Goal: Task Accomplishment & Management: Manage account settings

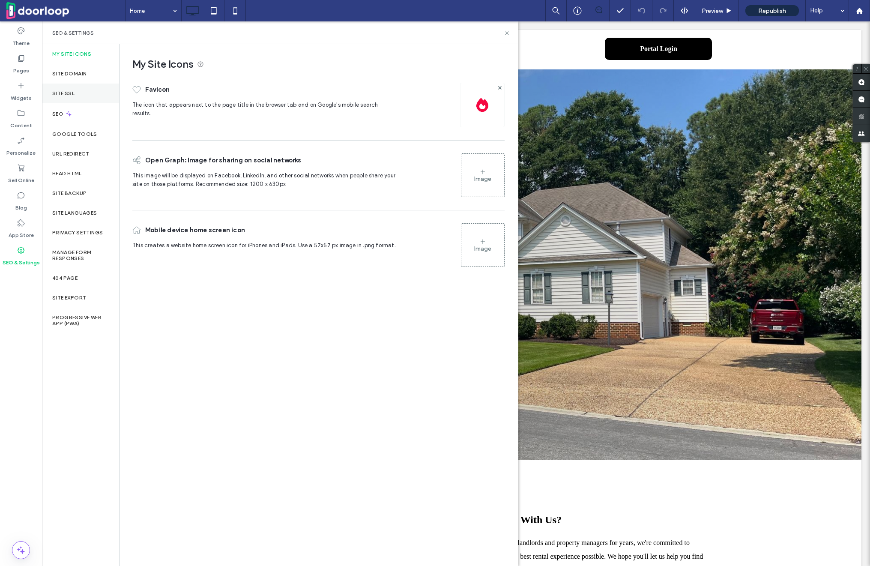
click at [73, 92] on label "Site SSL" at bounding box center [63, 93] width 22 height 6
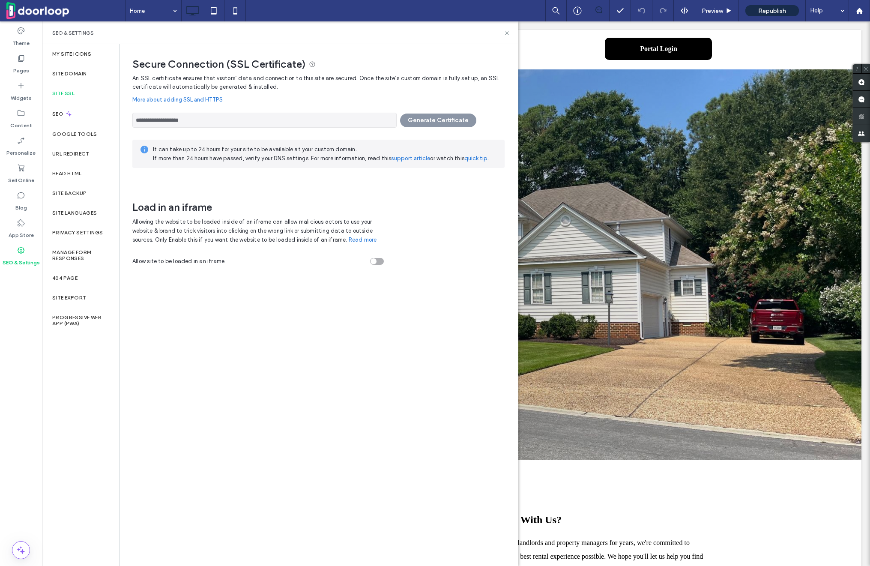
click at [417, 116] on div "**********" at bounding box center [318, 117] width 372 height 19
click at [768, 12] on span "Republish" at bounding box center [772, 10] width 28 height 7
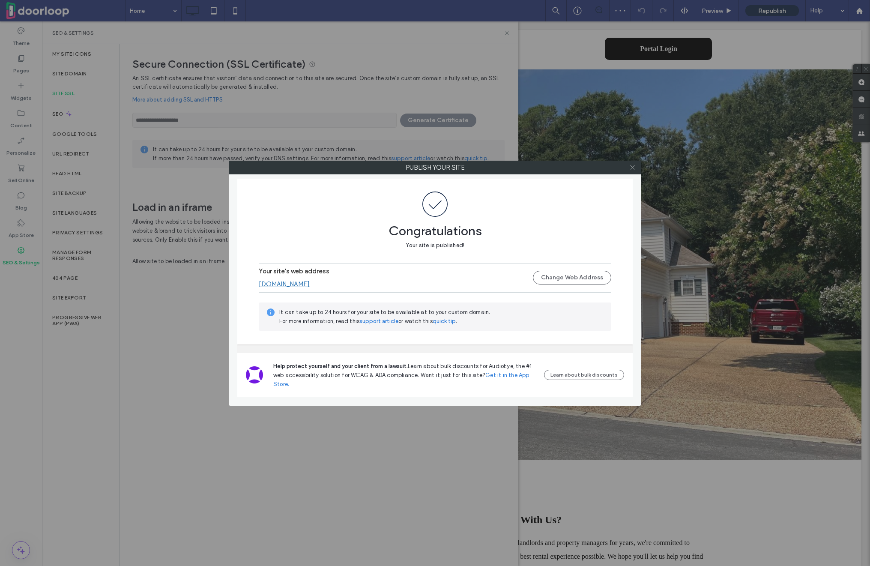
click at [630, 165] on icon at bounding box center [632, 167] width 6 height 6
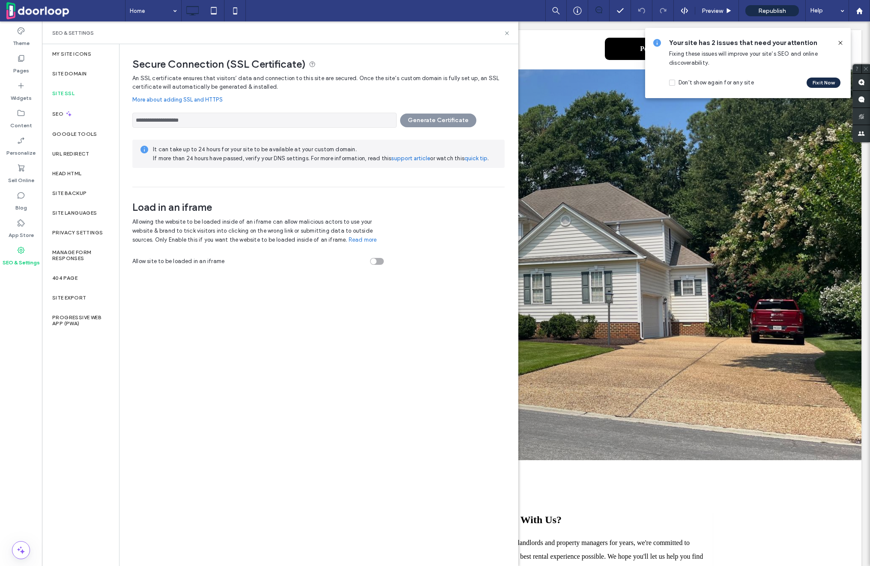
click at [209, 116] on input "**********" at bounding box center [264, 120] width 264 height 15
click at [63, 73] on label "Site Domain" at bounding box center [69, 74] width 34 height 6
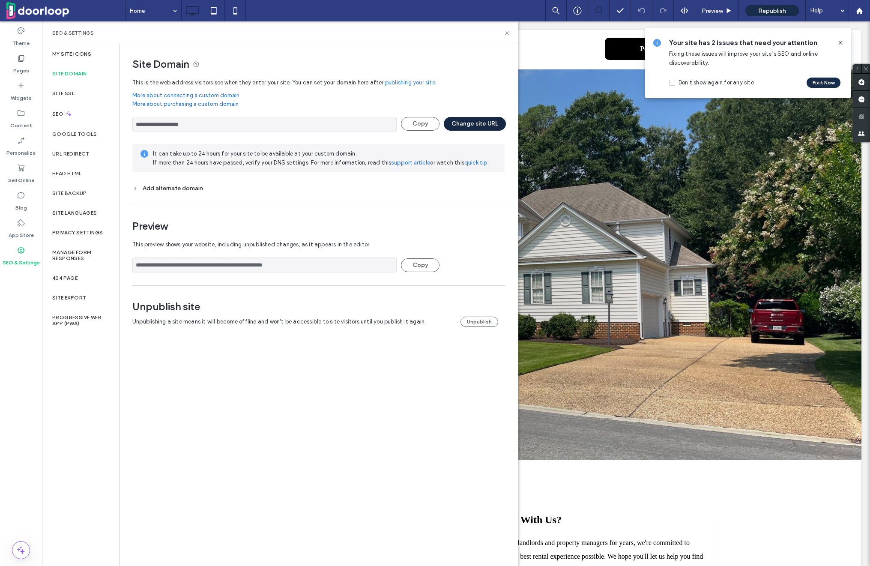
click at [483, 126] on button "Change site URL" at bounding box center [475, 124] width 62 height 14
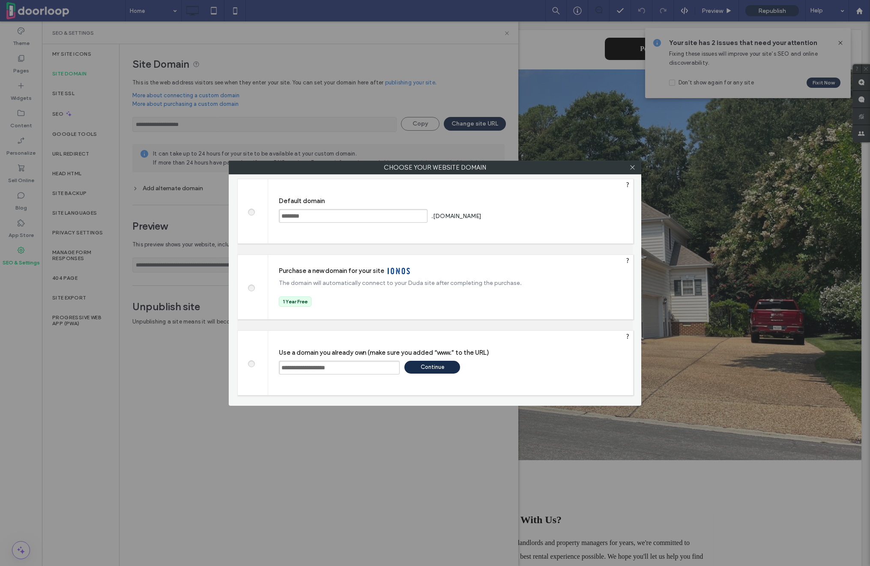
drag, startPoint x: 297, startPoint y: 367, endPoint x: 429, endPoint y: 365, distance: 132.0
click at [430, 359] on div "**********" at bounding box center [456, 359] width 354 height 0
paste input "*"
click at [297, 370] on input "**********" at bounding box center [339, 368] width 121 height 14
type input "**********"
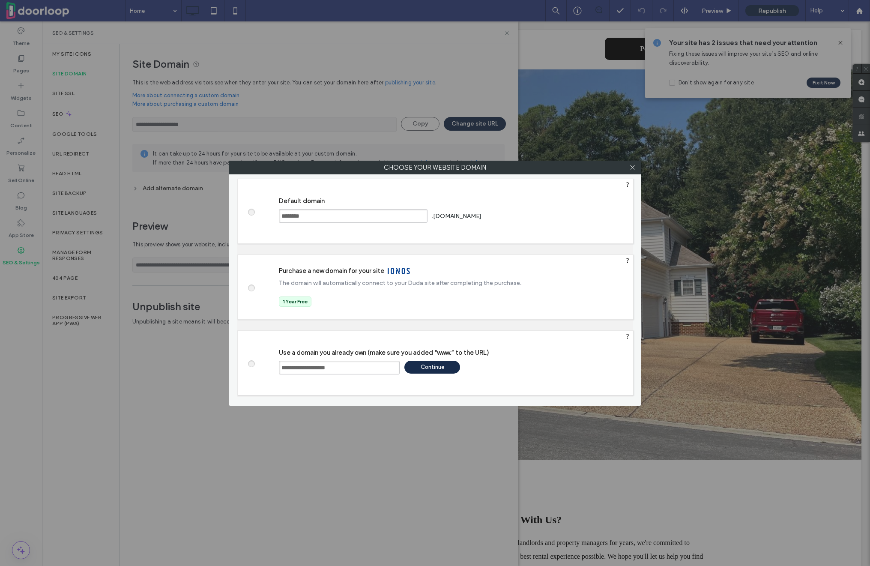
click at [440, 369] on div "Continue" at bounding box center [432, 367] width 56 height 13
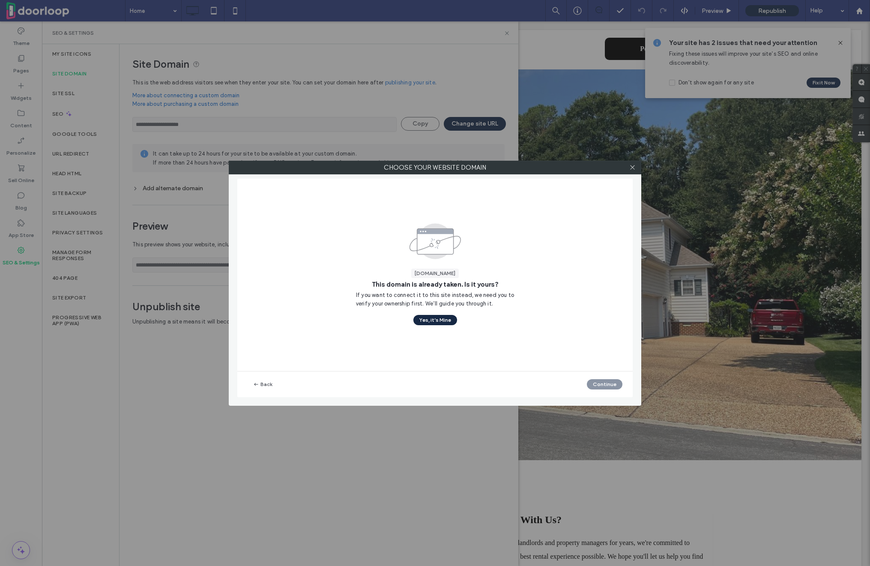
click at [432, 321] on button "Yes, it’s Mine" at bounding box center [435, 320] width 44 height 10
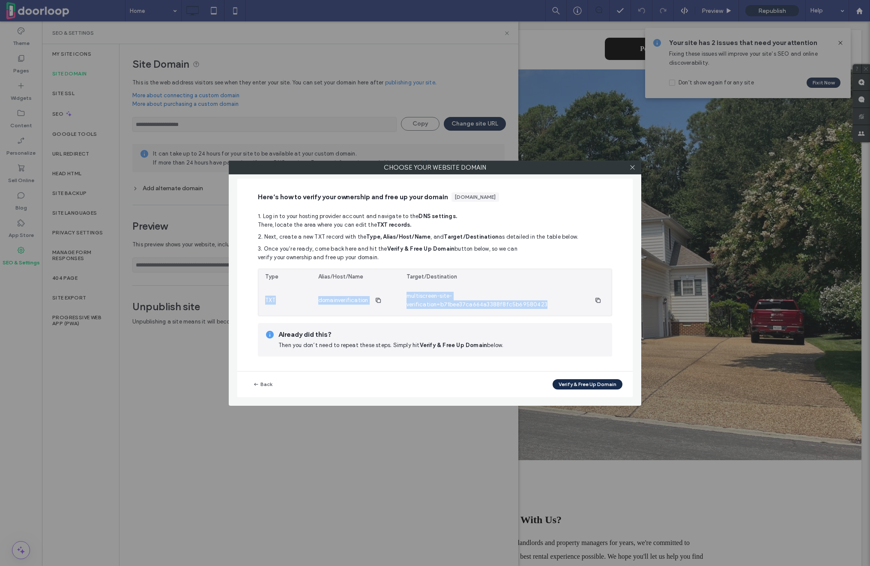
drag, startPoint x: 264, startPoint y: 300, endPoint x: 605, endPoint y: 302, distance: 340.6
click at [605, 302] on section "TXT domainverification multiscreen-site-verification=b71bee37ca664a3388f8fc5b69…" at bounding box center [434, 300] width 353 height 31
click at [292, 282] on div "Type" at bounding box center [284, 277] width 53 height 16
click at [582, 387] on button "Verify & Free Up Domain" at bounding box center [588, 384] width 70 height 10
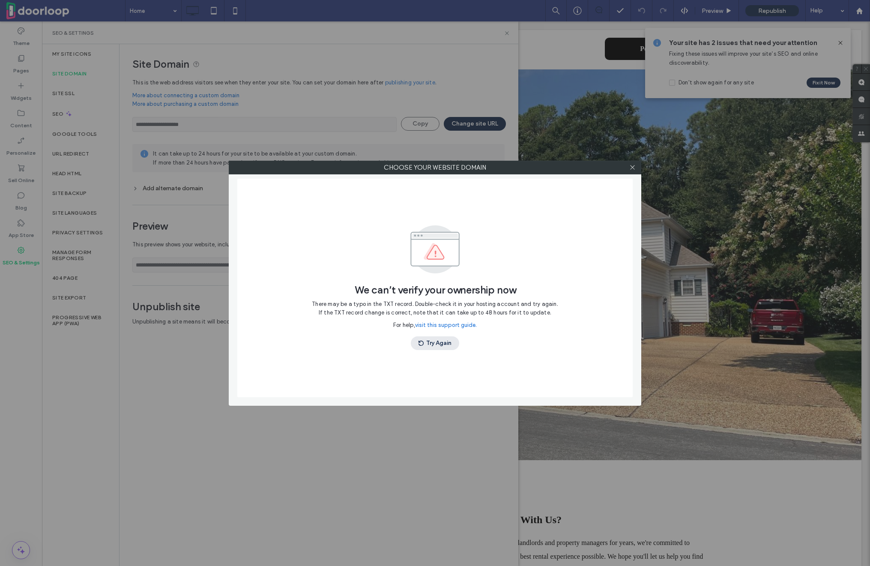
click at [424, 341] on span "button" at bounding box center [422, 343] width 9 height 13
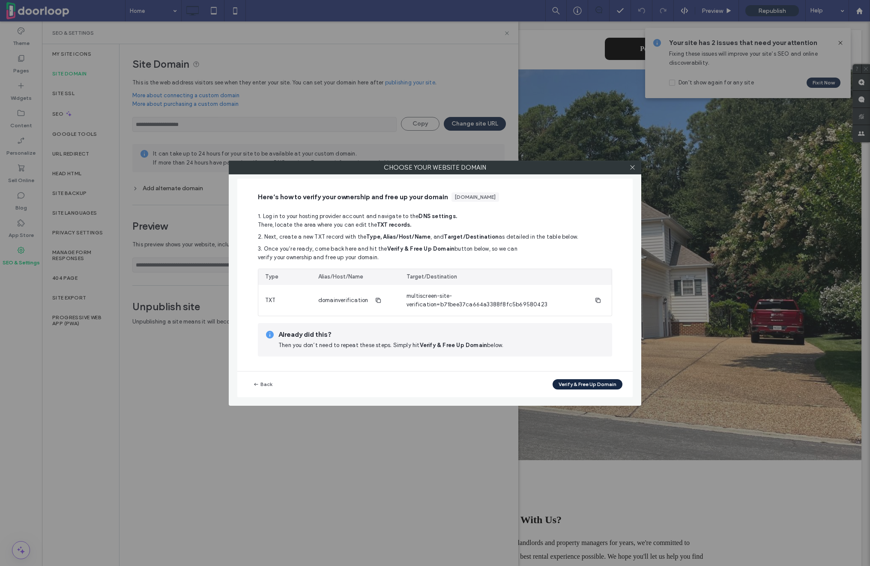
click at [602, 386] on button "Verify & Free Up Domain" at bounding box center [588, 384] width 70 height 10
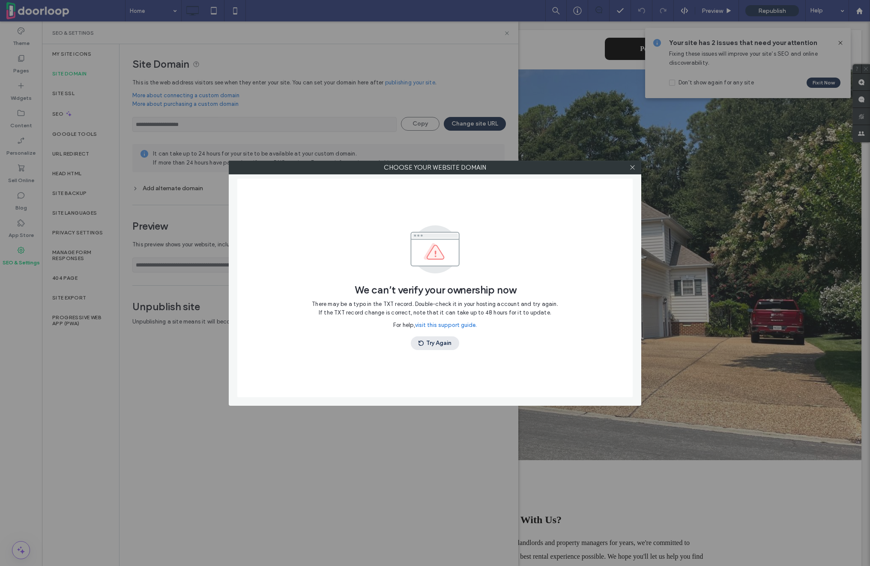
click at [434, 348] on button "Try Again" at bounding box center [435, 343] width 48 height 14
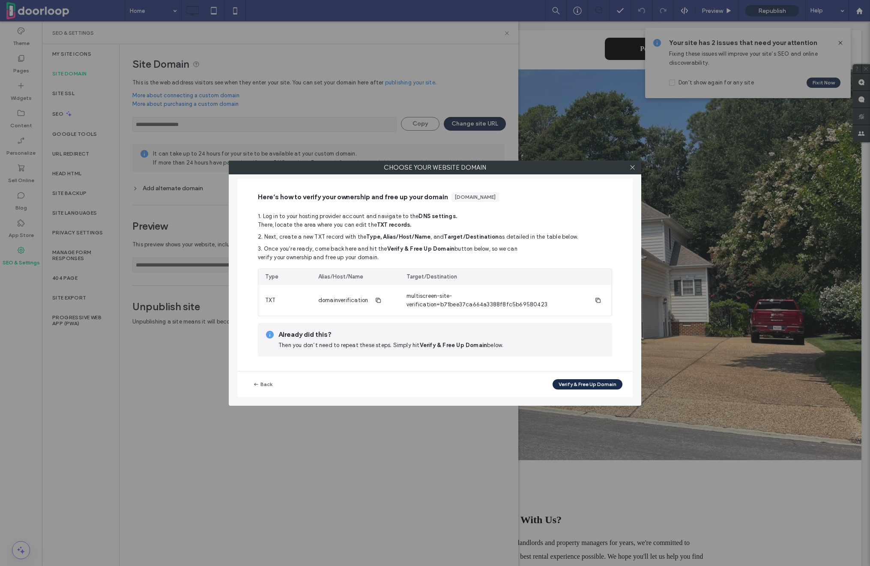
drag, startPoint x: 457, startPoint y: 198, endPoint x: 535, endPoint y: 198, distance: 78.0
click at [536, 198] on div "Here’s how to verify your ownership and free up your domain www.viprentalsva.com" at bounding box center [435, 196] width 354 height 9
copy div "www.viprentalsva.com"
click at [633, 171] on span at bounding box center [632, 167] width 6 height 13
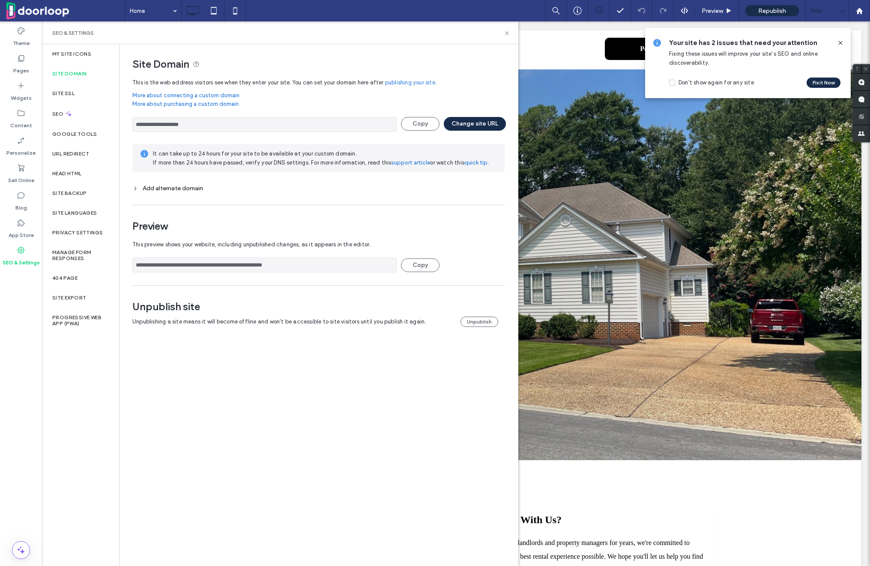
click at [827, 11] on div "Help" at bounding box center [827, 10] width 43 height 21
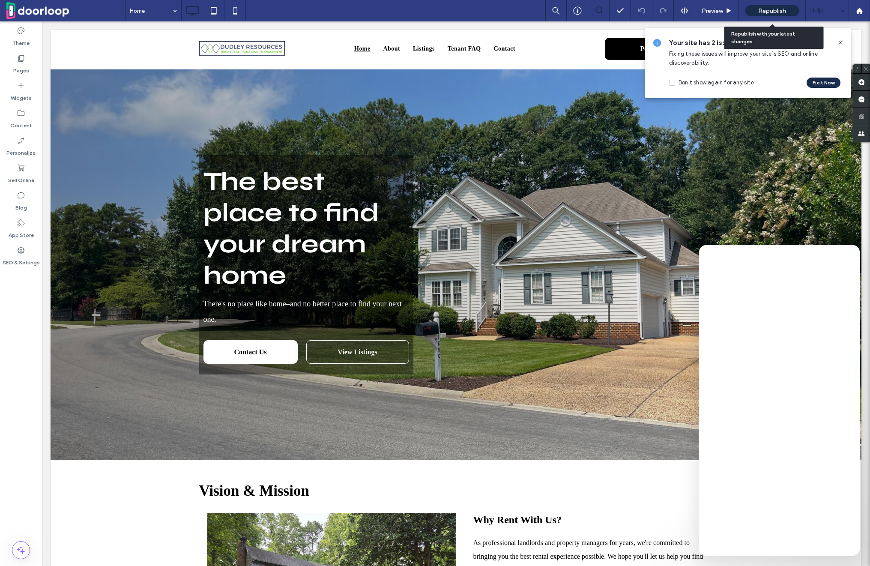
click at [758, 10] on span "Republish" at bounding box center [772, 10] width 28 height 7
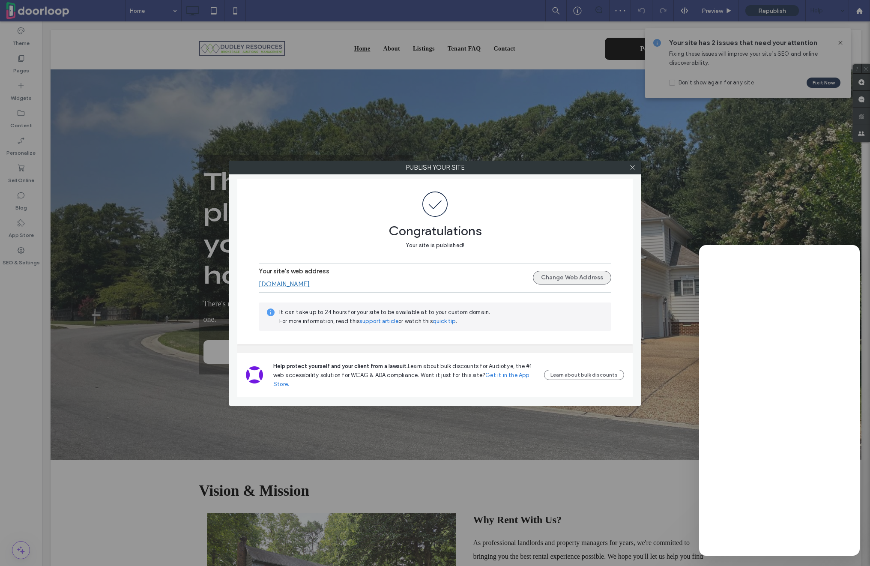
click at [578, 283] on button "Change Web Address" at bounding box center [572, 278] width 78 height 14
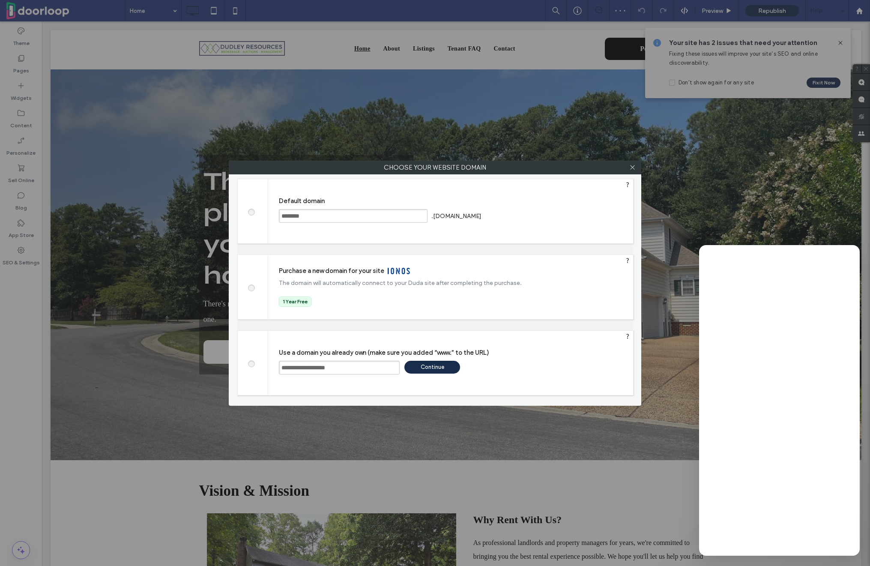
drag, startPoint x: 333, startPoint y: 368, endPoint x: 431, endPoint y: 368, distance: 98.5
click at [431, 359] on div "**********" at bounding box center [456, 359] width 354 height 0
type input "**********"
click at [446, 363] on div "Continue" at bounding box center [432, 367] width 56 height 13
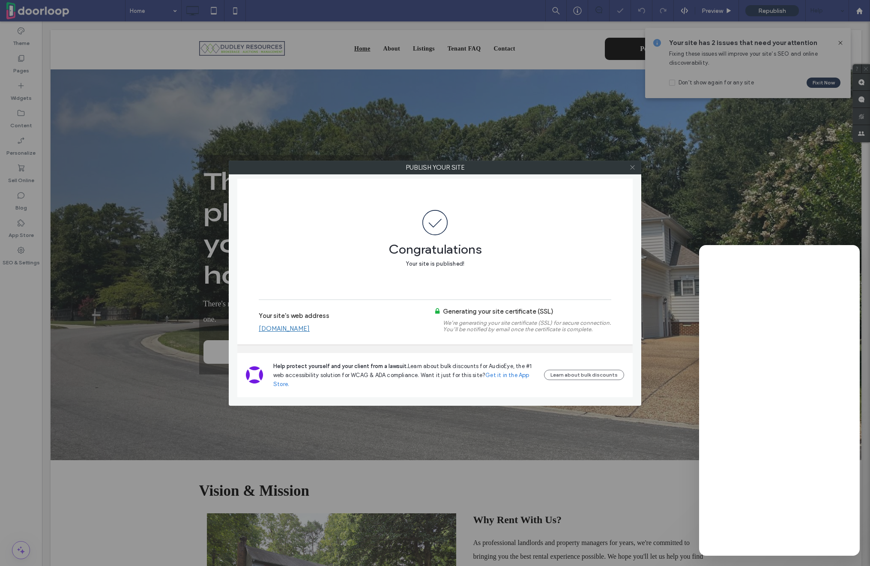
click at [632, 165] on icon at bounding box center [632, 167] width 6 height 6
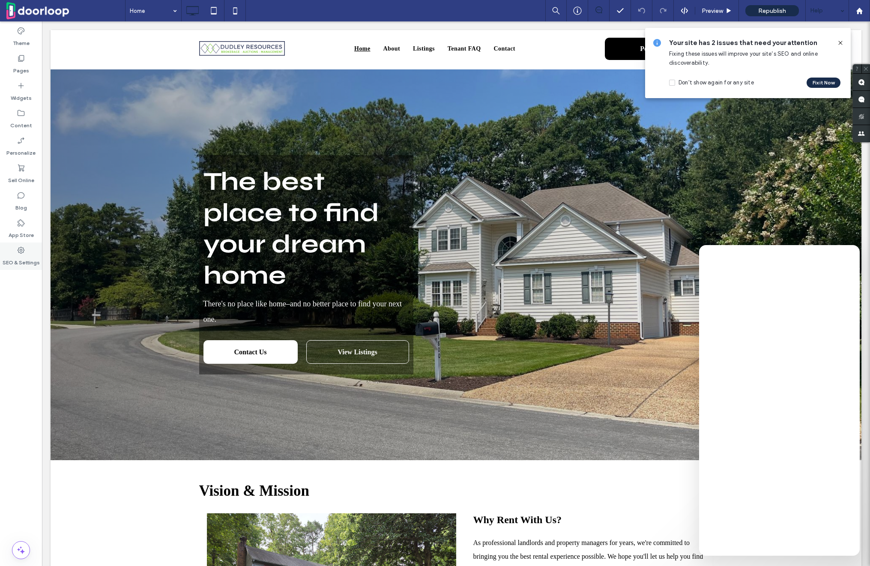
click at [15, 262] on label "SEO & Settings" at bounding box center [21, 261] width 37 height 12
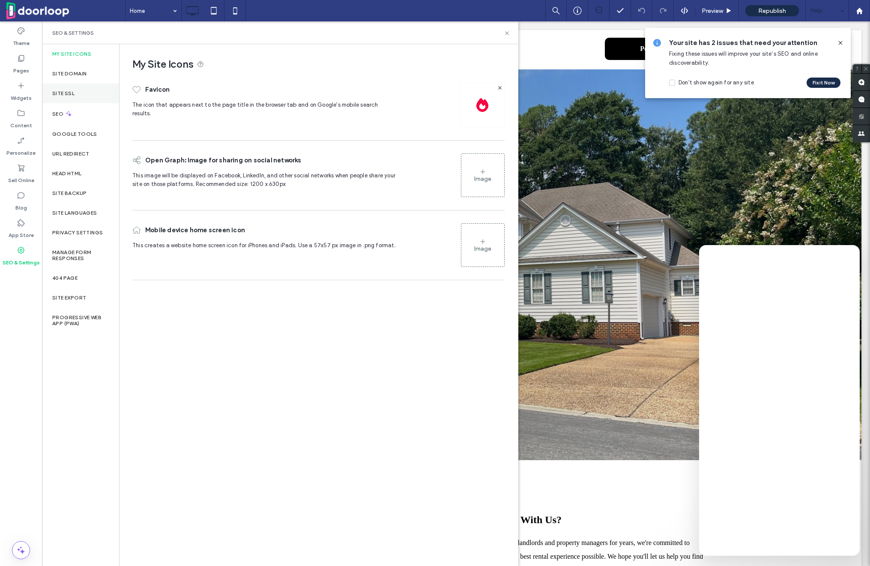
click at [83, 96] on div "Site SSL" at bounding box center [80, 94] width 77 height 20
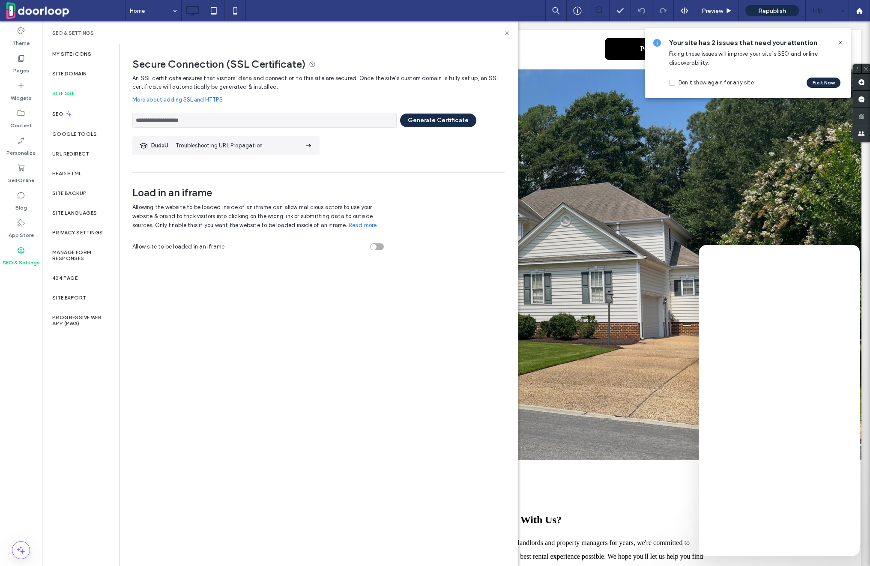
click at [427, 129] on div "**********" at bounding box center [318, 123] width 372 height 98
click at [425, 123] on button "Generate Certificate" at bounding box center [438, 121] width 76 height 14
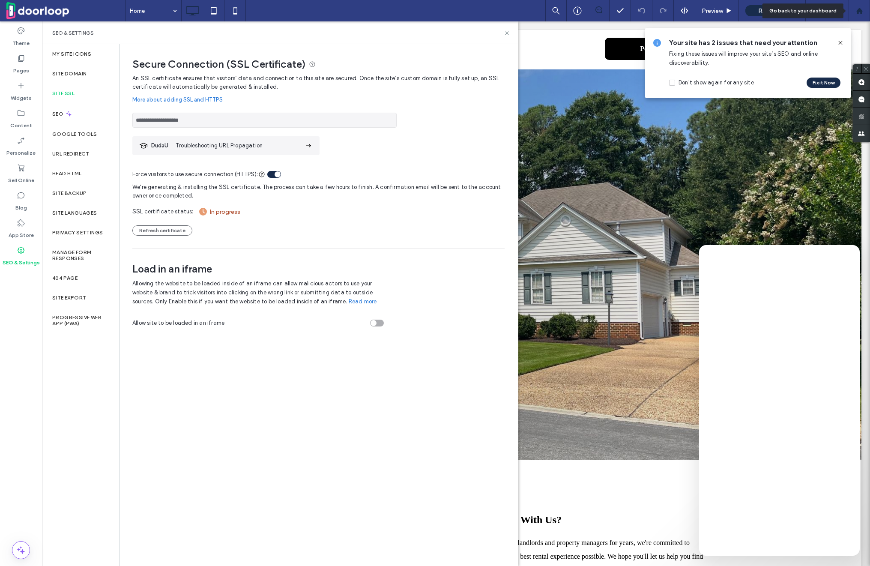
click at [863, 9] on icon at bounding box center [859, 10] width 7 height 7
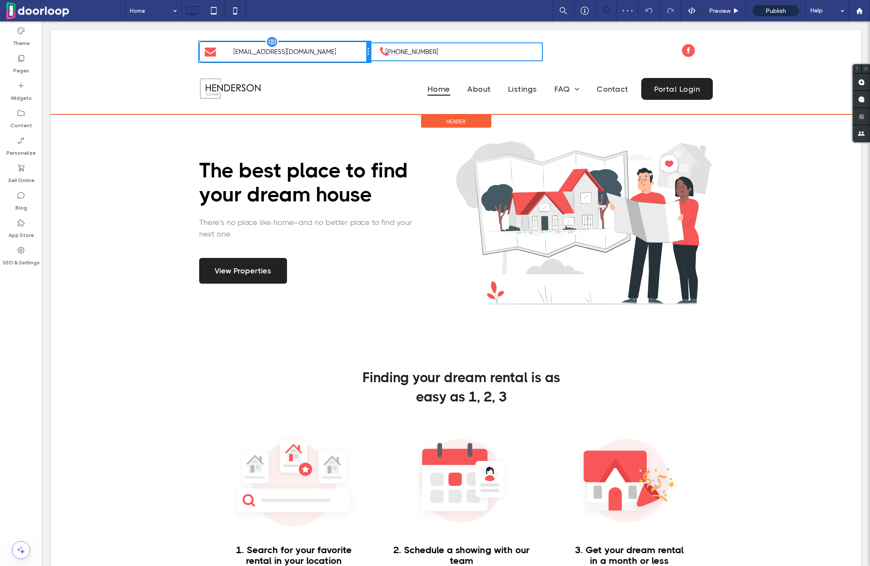
drag, startPoint x: 326, startPoint y: 51, endPoint x: 353, endPoint y: 52, distance: 27.0
click at [353, 52] on div "Ottawagatineaurental@gmail.com Click To Paste" at bounding box center [284, 52] width 171 height 21
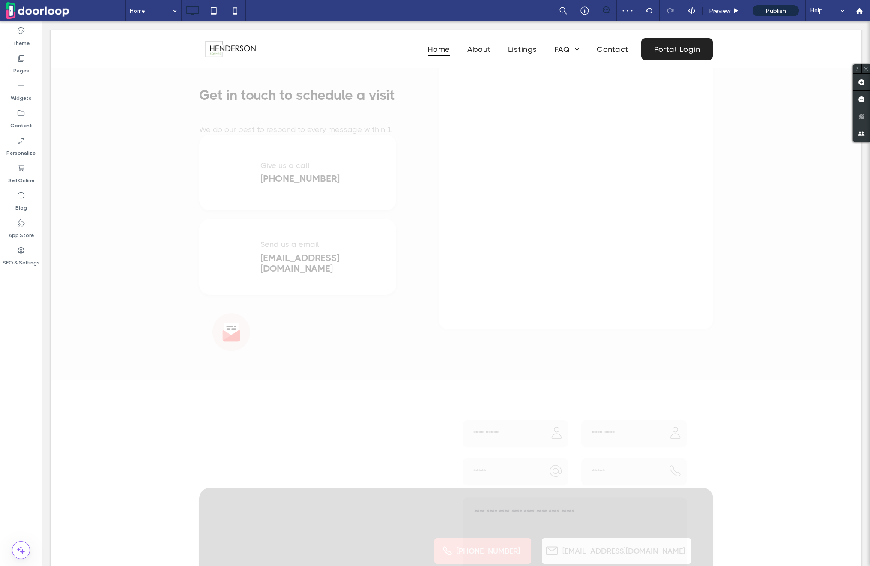
scroll to position [3010, 0]
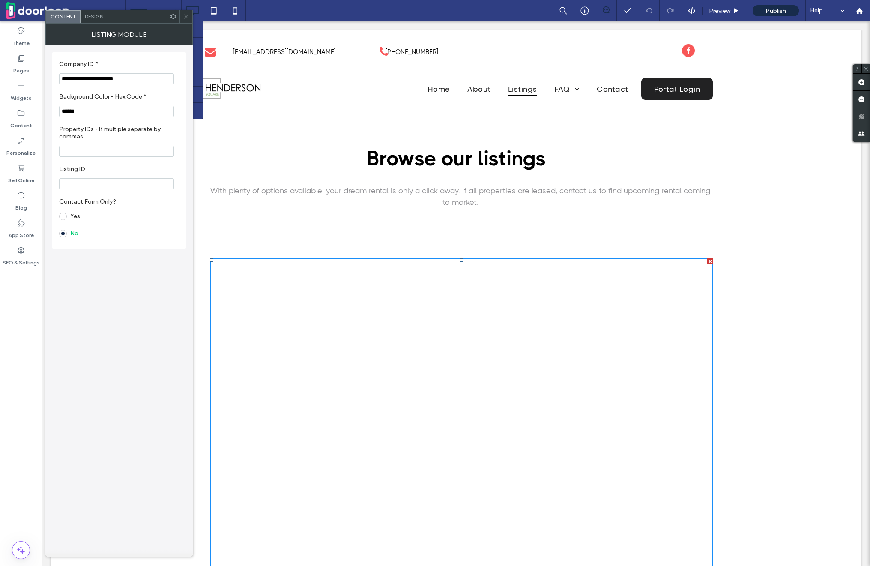
click at [132, 72] on section "**********" at bounding box center [119, 72] width 120 height 33
click at [132, 74] on input "**********" at bounding box center [116, 78] width 115 height 11
paste input "Company ID *"
type input "**********"
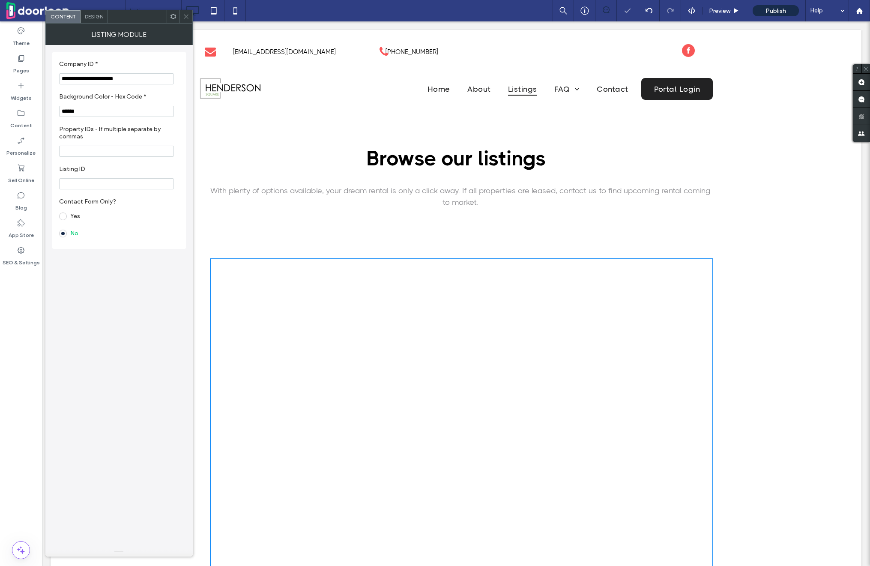
click at [188, 16] on icon at bounding box center [186, 16] width 6 height 6
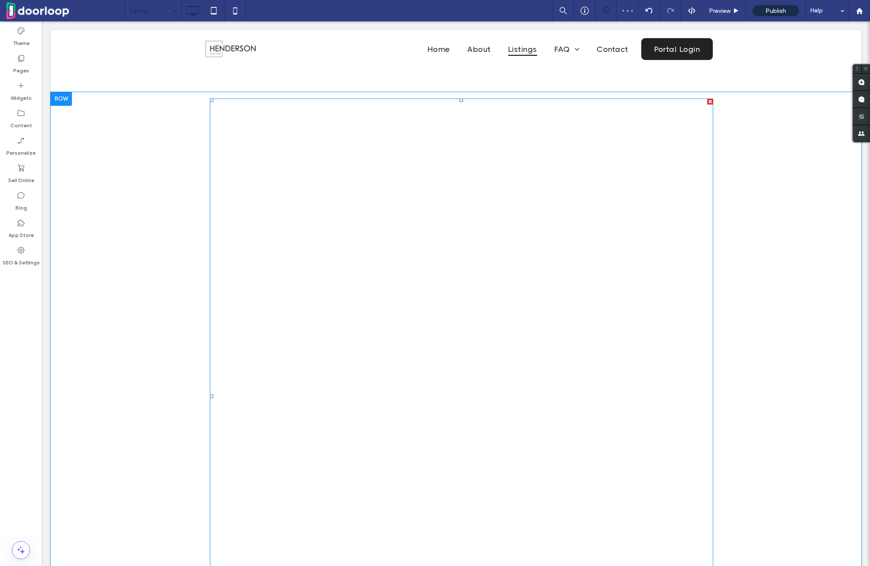
scroll to position [125, 0]
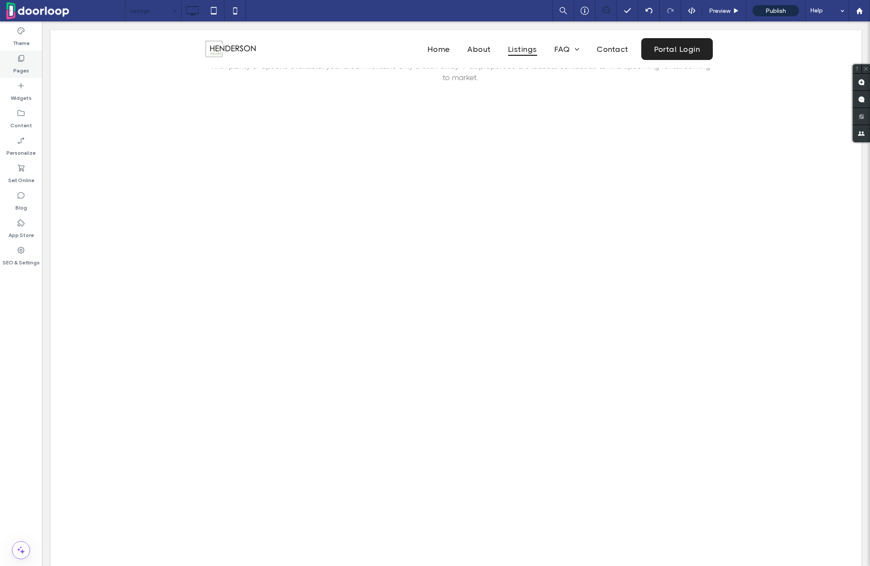
click at [30, 67] on div "Pages" at bounding box center [21, 64] width 42 height 27
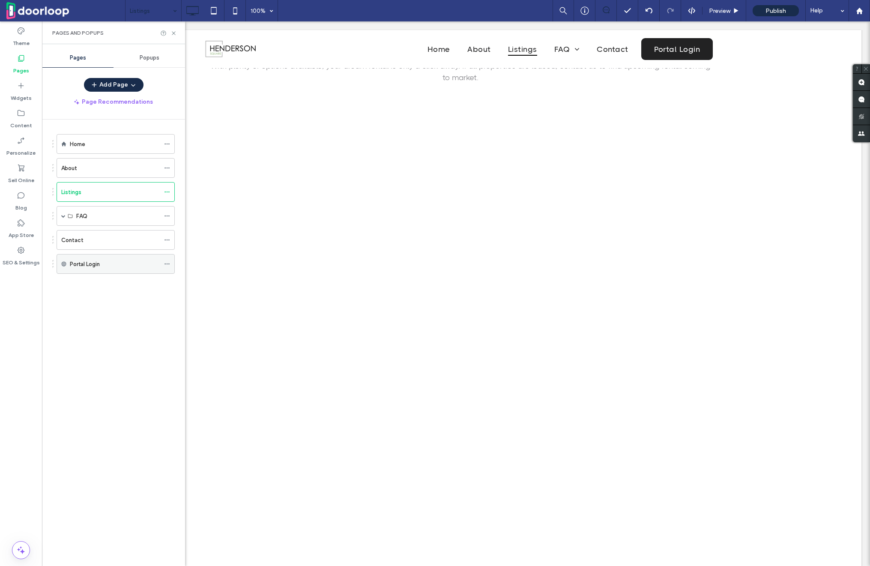
click at [167, 265] on icon at bounding box center [167, 264] width 6 height 6
click at [204, 296] on span "Edit External URL" at bounding box center [211, 297] width 47 height 7
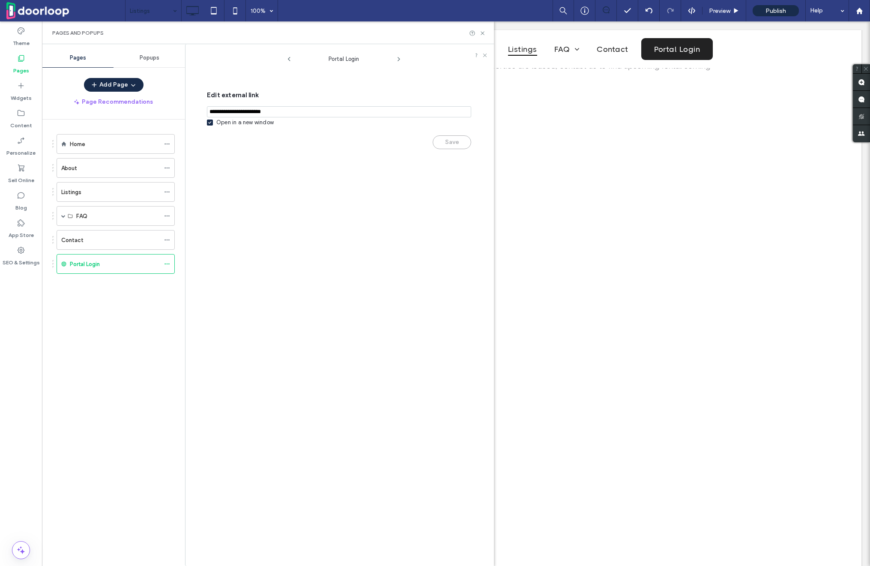
click at [229, 114] on input "notEmpty,url" at bounding box center [339, 111] width 264 height 11
paste input "**********"
type input "**********"
click at [454, 138] on button "Save" at bounding box center [452, 142] width 39 height 14
click at [485, 33] on icon at bounding box center [482, 33] width 6 height 6
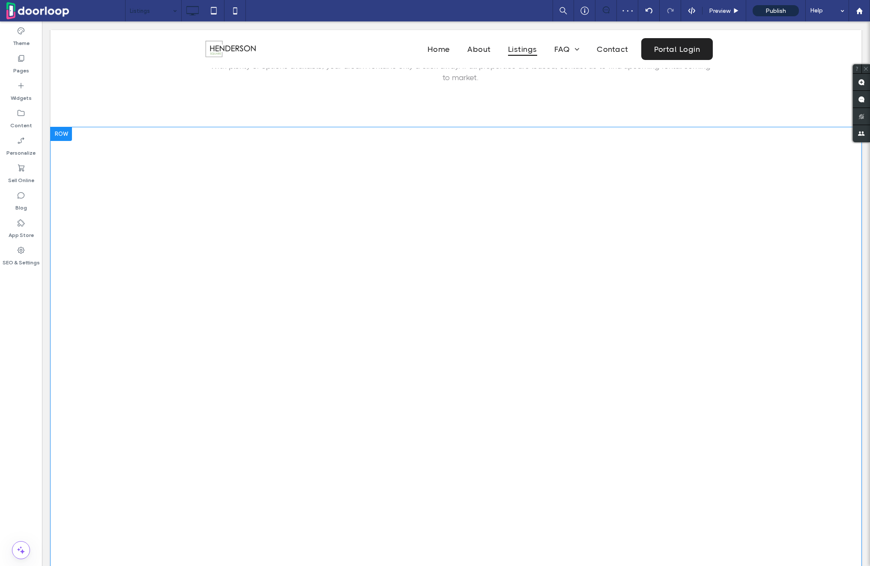
scroll to position [0, 0]
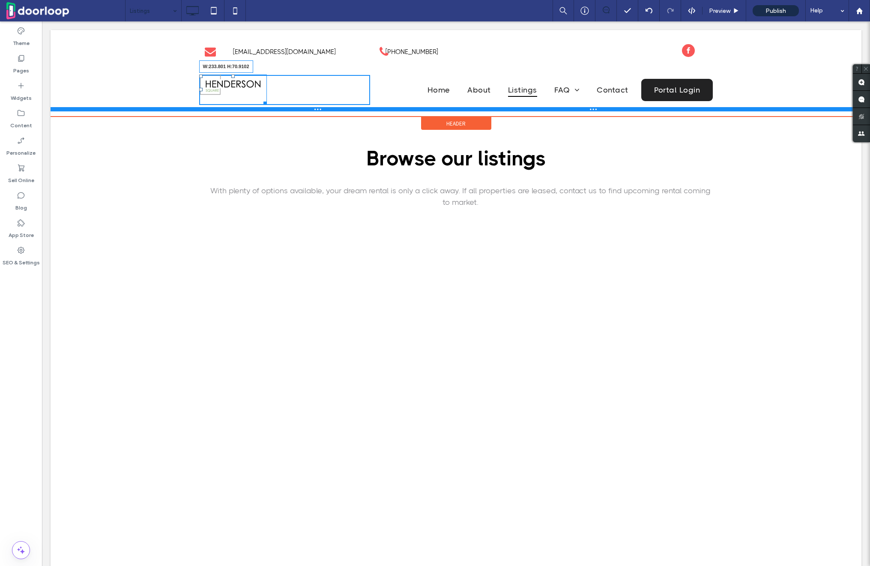
drag, startPoint x: 265, startPoint y: 97, endPoint x: 289, endPoint y: 107, distance: 25.9
click at [289, 107] on div "W:233.801 H:70.9102 Click To Paste Home About Listings FAQ Tenant Landlord Cont…" at bounding box center [456, 90] width 811 height 43
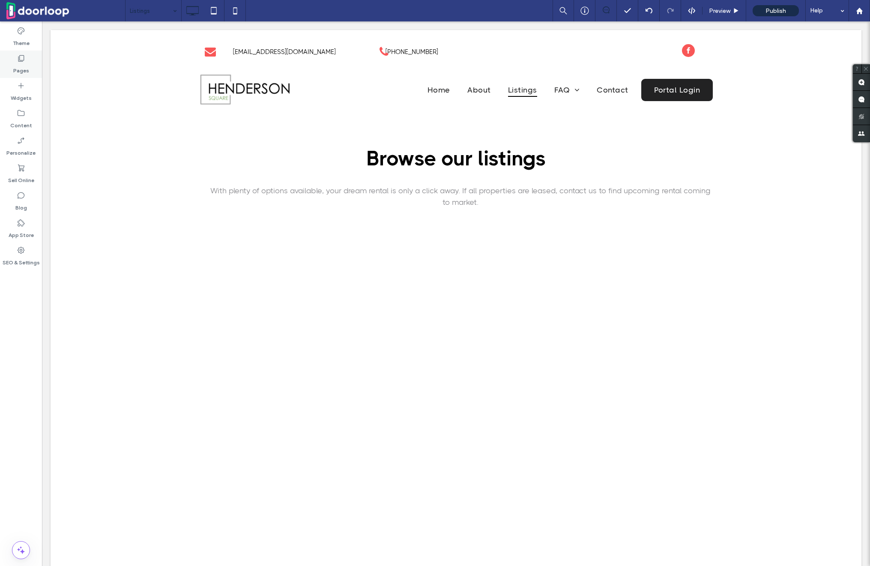
click at [25, 75] on div "Pages" at bounding box center [21, 64] width 42 height 27
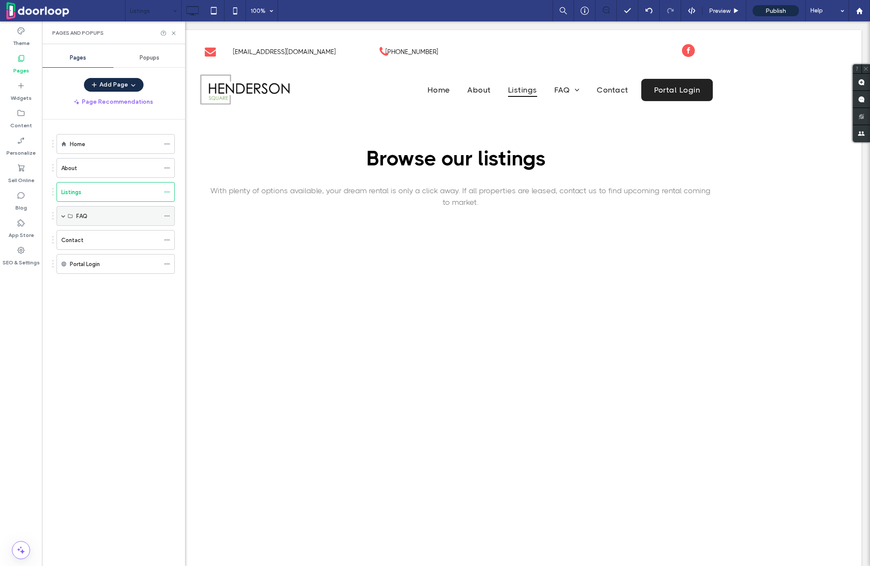
click at [64, 214] on span at bounding box center [63, 216] width 4 height 4
click at [166, 255] on icon at bounding box center [167, 255] width 6 height 6
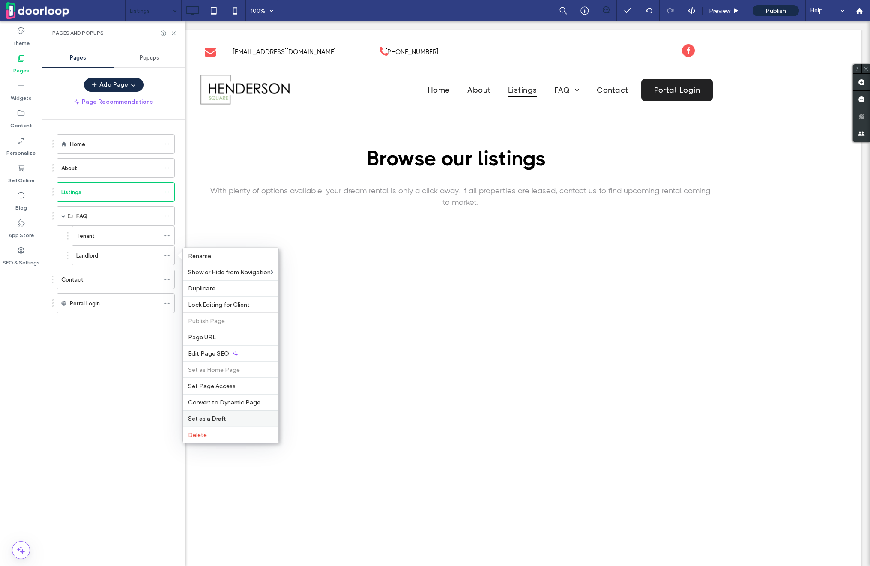
click at [222, 424] on div "Set as a Draft" at bounding box center [231, 418] width 96 height 16
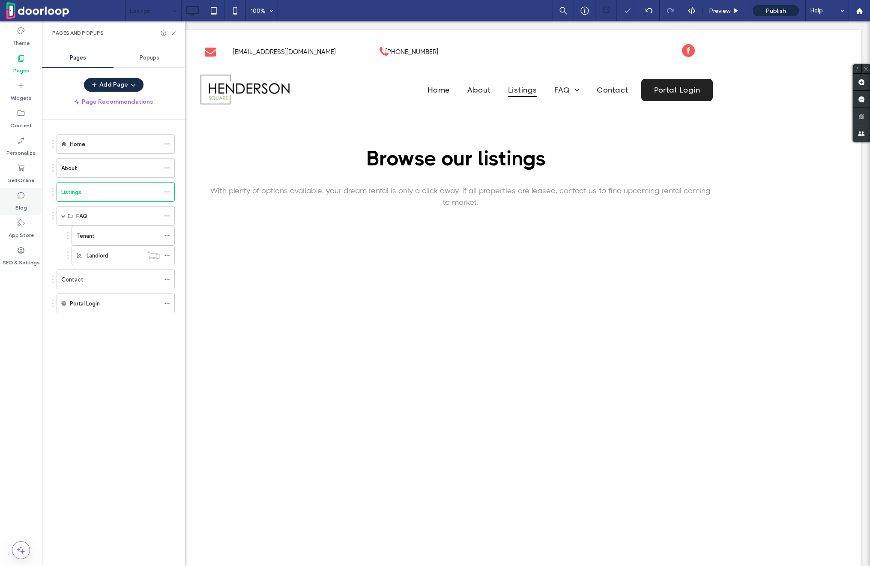
click at [25, 202] on label "Blog" at bounding box center [21, 206] width 12 height 12
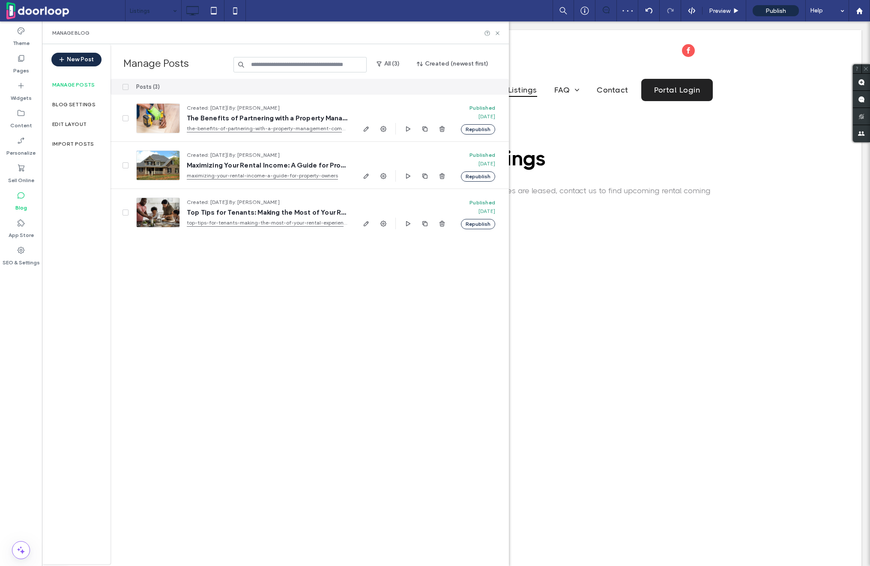
click at [128, 85] on span at bounding box center [126, 87] width 6 height 6
click at [401, 91] on button "Unpublish" at bounding box center [408, 87] width 38 height 10
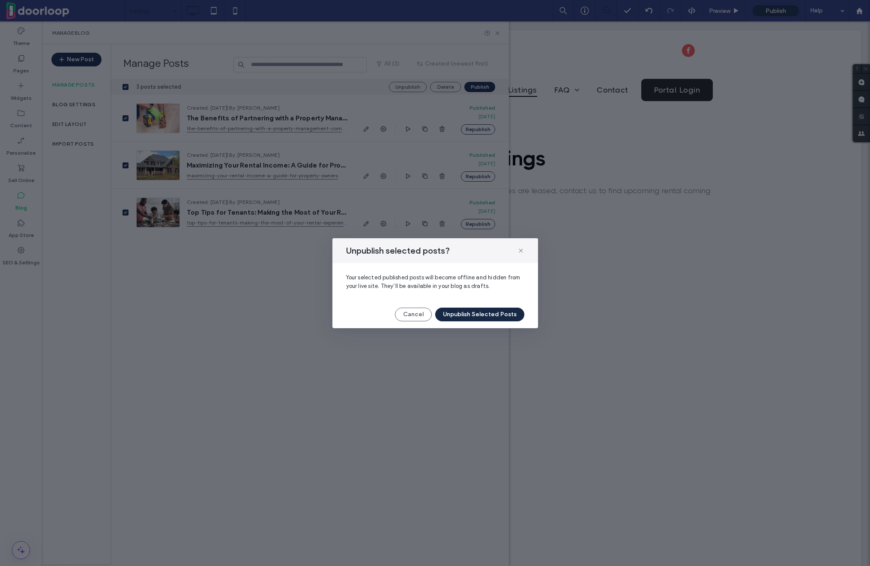
click at [458, 320] on button "Unpublish Selected Posts" at bounding box center [479, 315] width 89 height 14
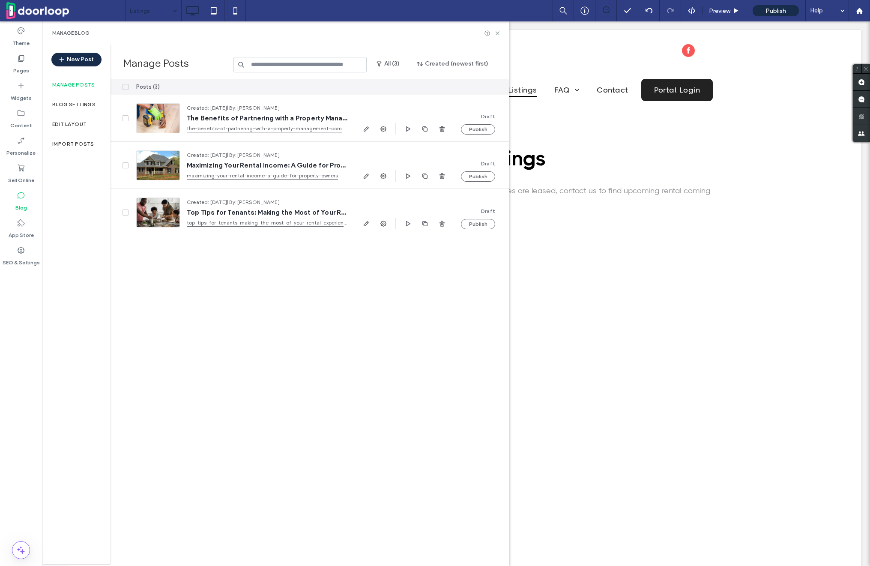
click at [501, 32] on div "Manage Blog" at bounding box center [275, 32] width 467 height 23
click at [500, 32] on icon at bounding box center [497, 33] width 6 height 6
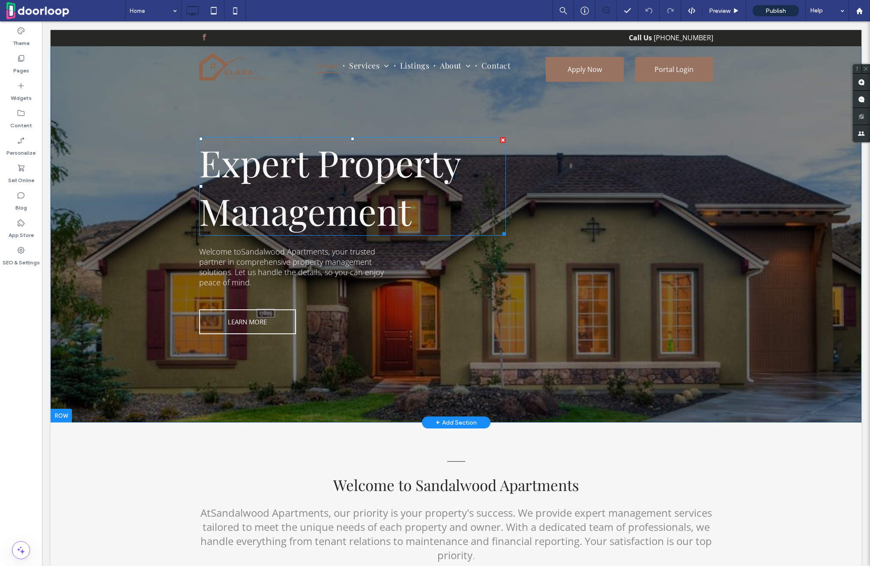
click at [257, 169] on span "Expert Property Management" at bounding box center [329, 186] width 261 height 97
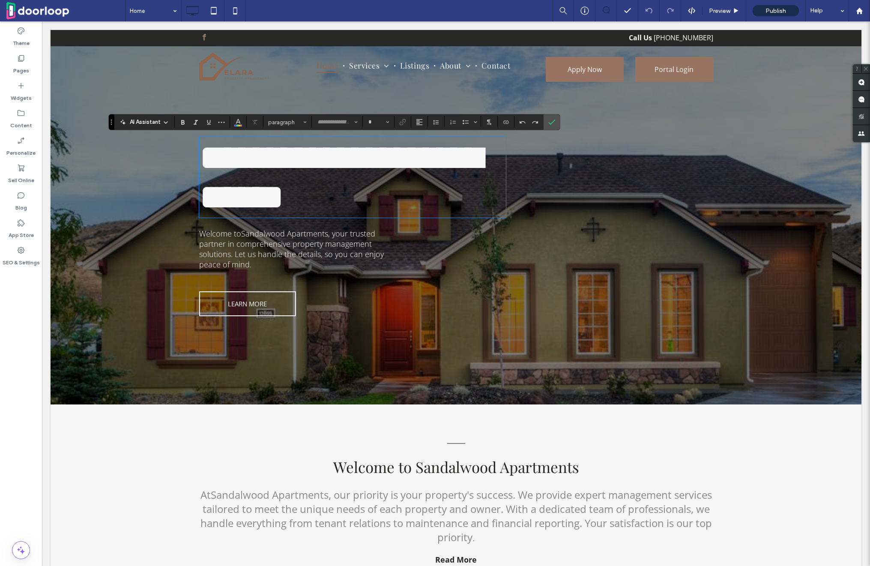
type input "**********"
type input "**"
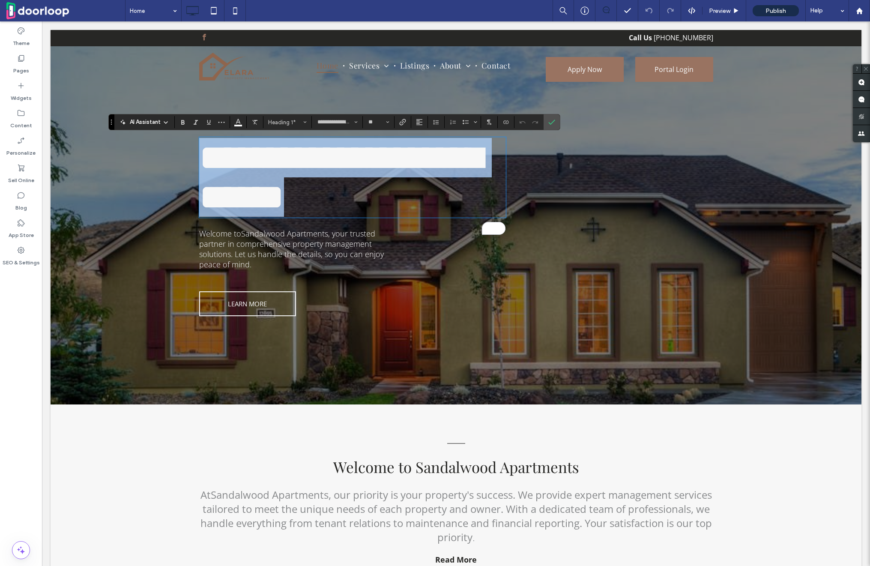
type input "*********"
type input "**"
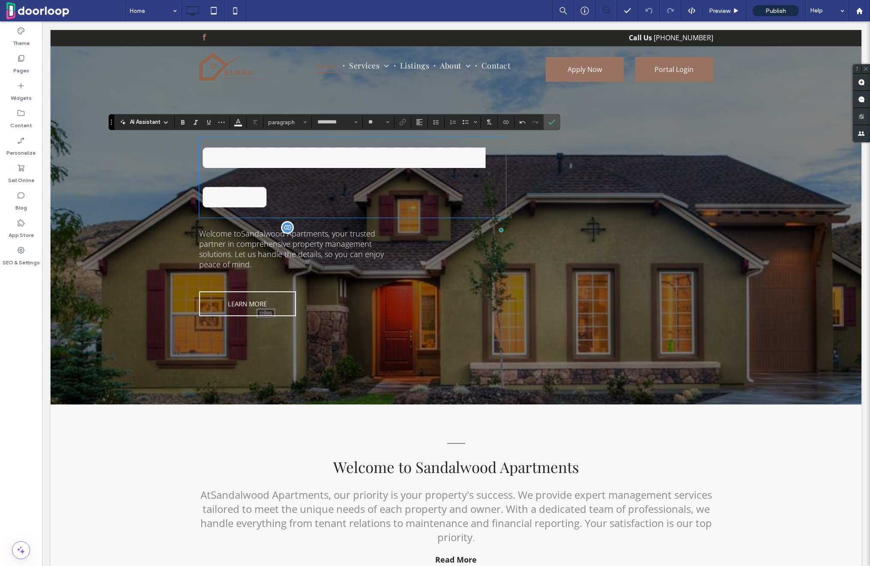
click at [224, 267] on span "Welcome to Sandalwood Apartments , your trusted partner in comprehensive proper…" at bounding box center [291, 248] width 185 height 41
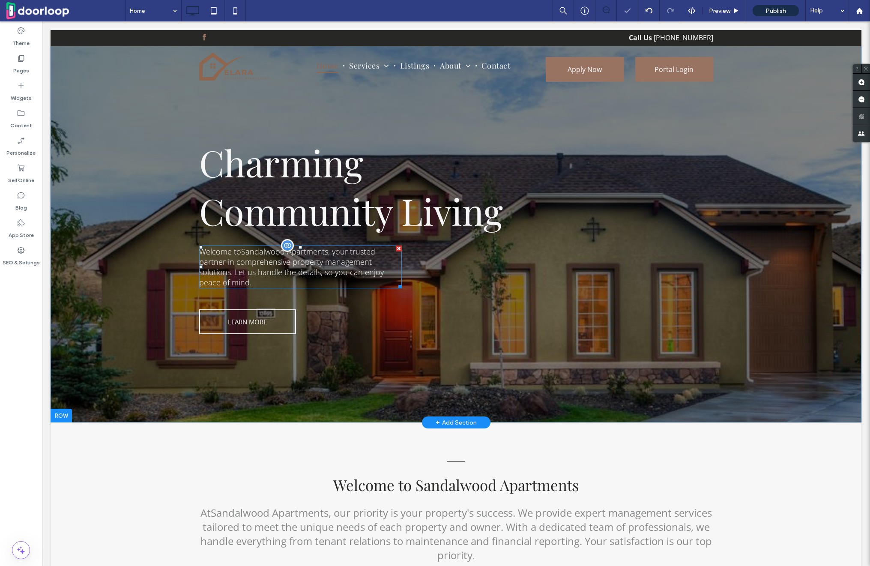
click at [224, 267] on span "Welcome to Sandalwood Apartments , your trusted partner in comprehensive proper…" at bounding box center [291, 266] width 185 height 41
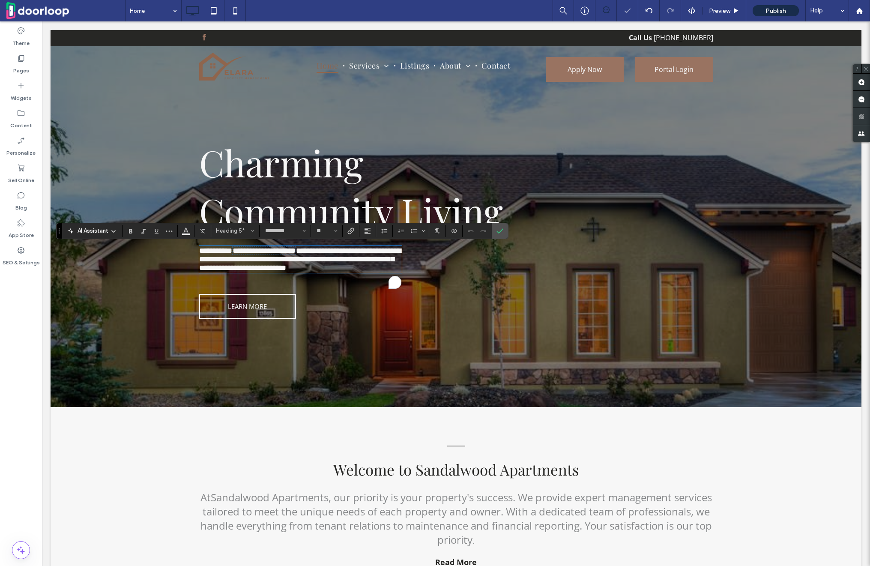
type input "**"
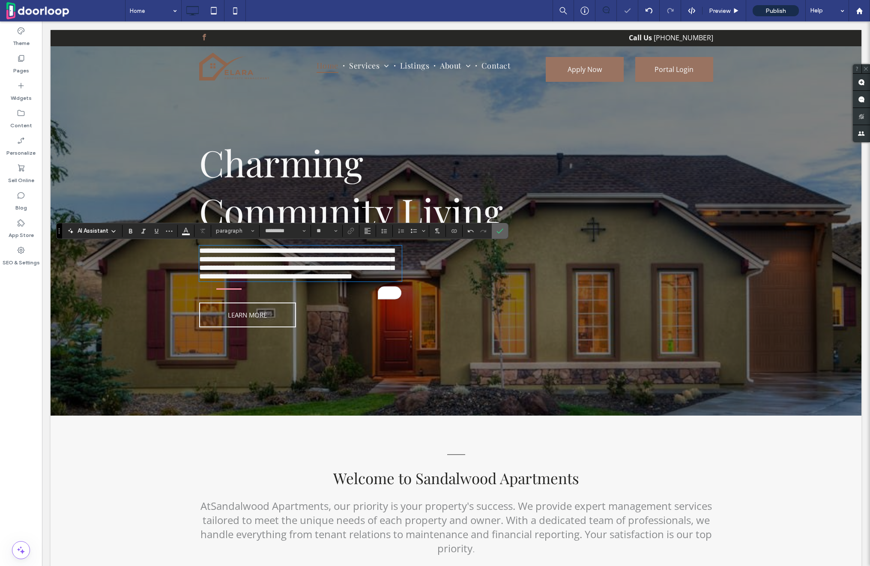
click at [497, 223] on span "Confirm" at bounding box center [499, 230] width 4 height 15
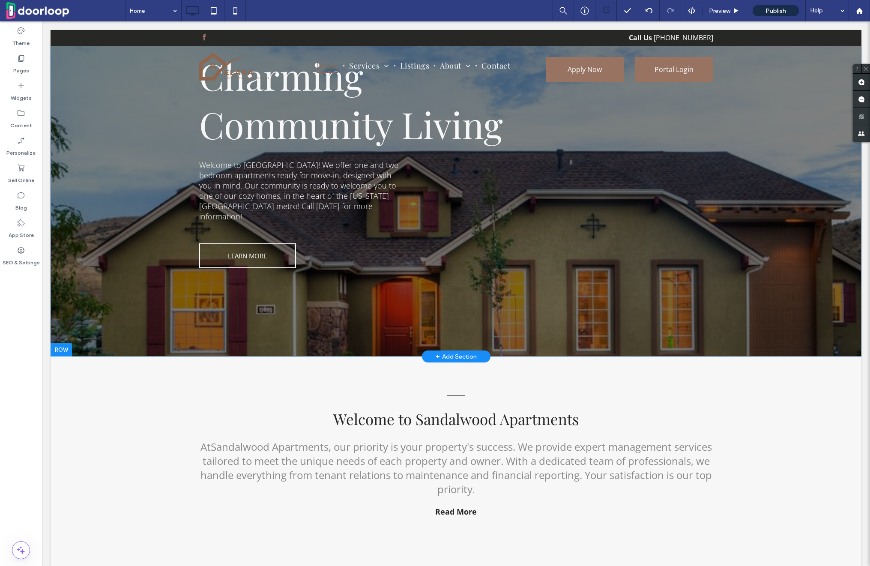
scroll to position [90, 0]
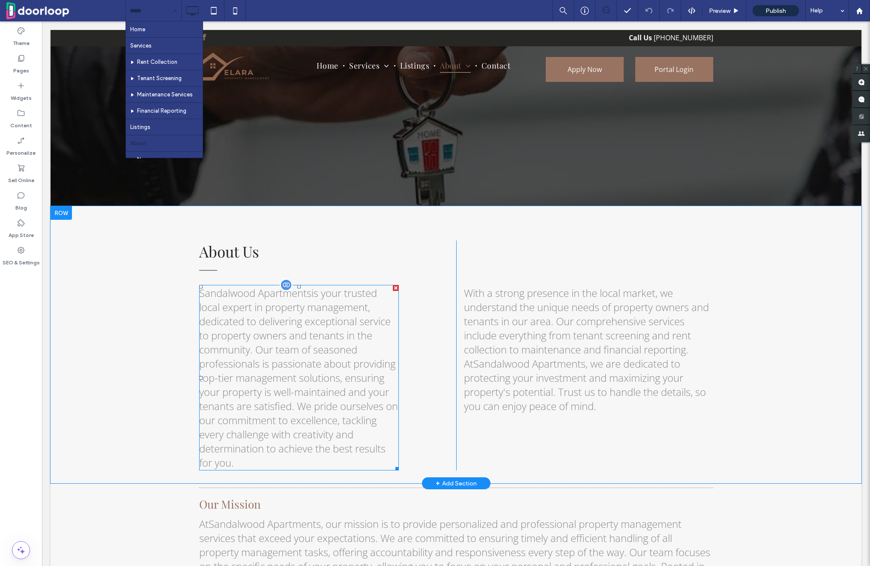
click at [282, 379] on span "Sandalwood Apartments is your trusted local expert in property management, dedi…" at bounding box center [298, 378] width 199 height 184
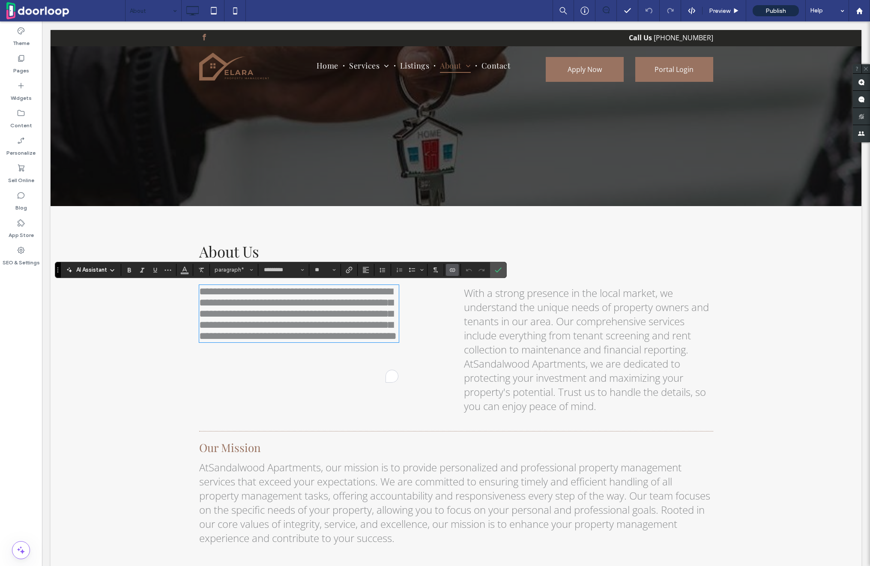
type input "**"
click at [435, 373] on div "**********" at bounding box center [327, 327] width 257 height 174
drag, startPoint x: 494, startPoint y: 268, endPoint x: 452, endPoint y: 255, distance: 44.0
click at [495, 268] on icon "Confirm" at bounding box center [498, 270] width 7 height 7
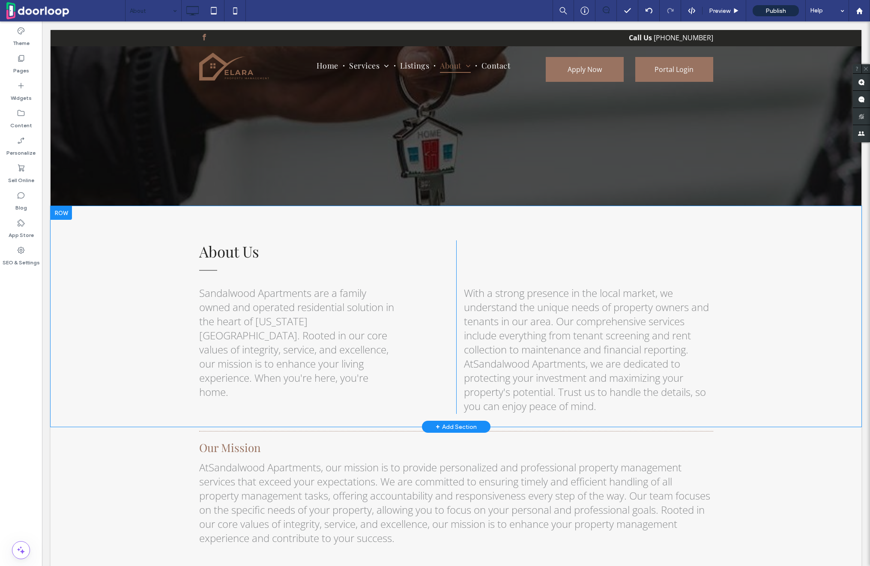
click at [461, 369] on div "With a strong presence in the local market, we understand the unique needs of p…" at bounding box center [584, 327] width 257 height 174
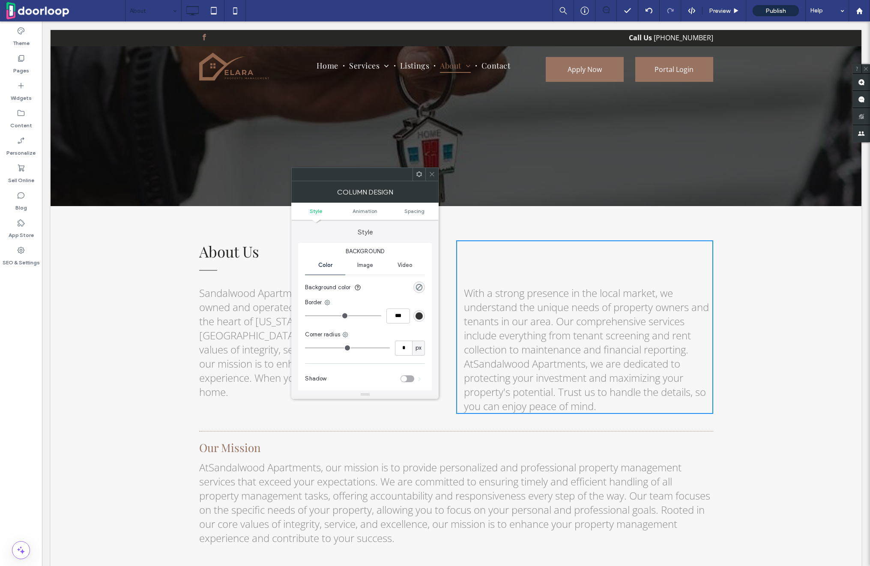
click at [420, 170] on span at bounding box center [419, 174] width 6 height 13
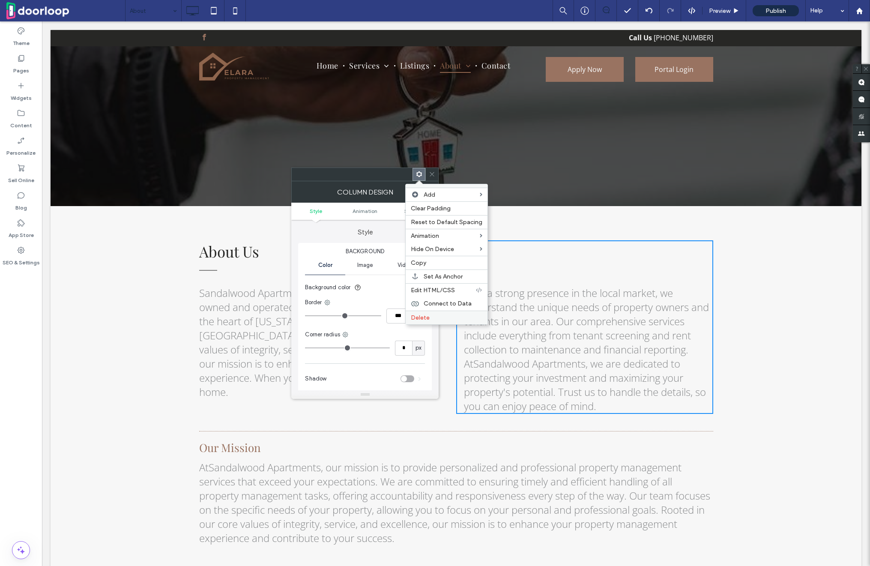
click at [415, 316] on span "Delete" at bounding box center [420, 317] width 19 height 7
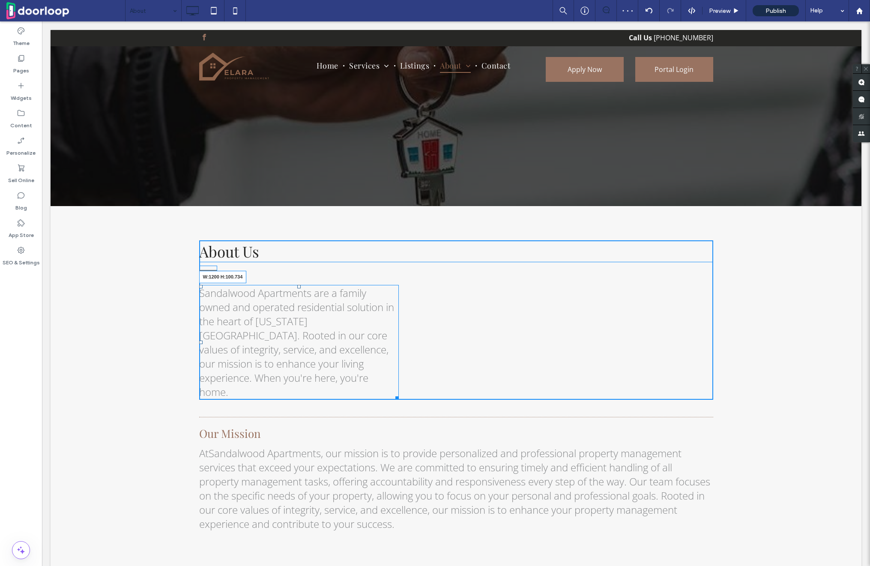
drag, startPoint x: 398, startPoint y: 381, endPoint x: 824, endPoint y: 401, distance: 426.3
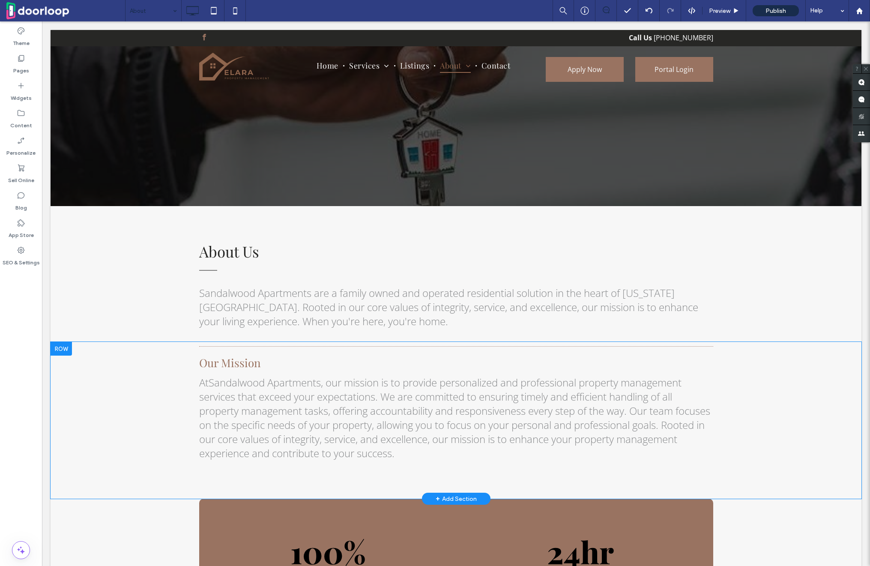
click at [194, 369] on div "Our Mission At Sandalwood Apartments , our mission is to provide personalized a…" at bounding box center [456, 420] width 811 height 157
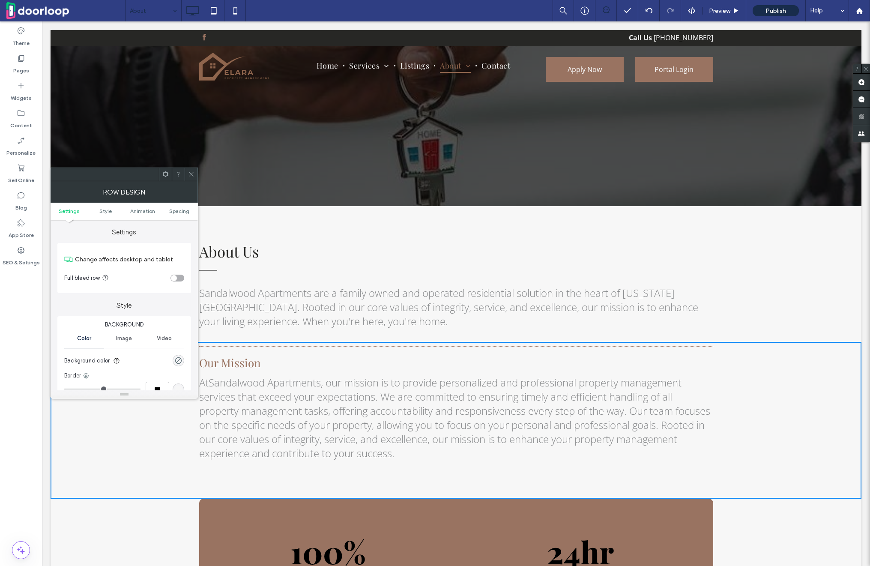
click at [167, 171] on icon at bounding box center [165, 174] width 6 height 6
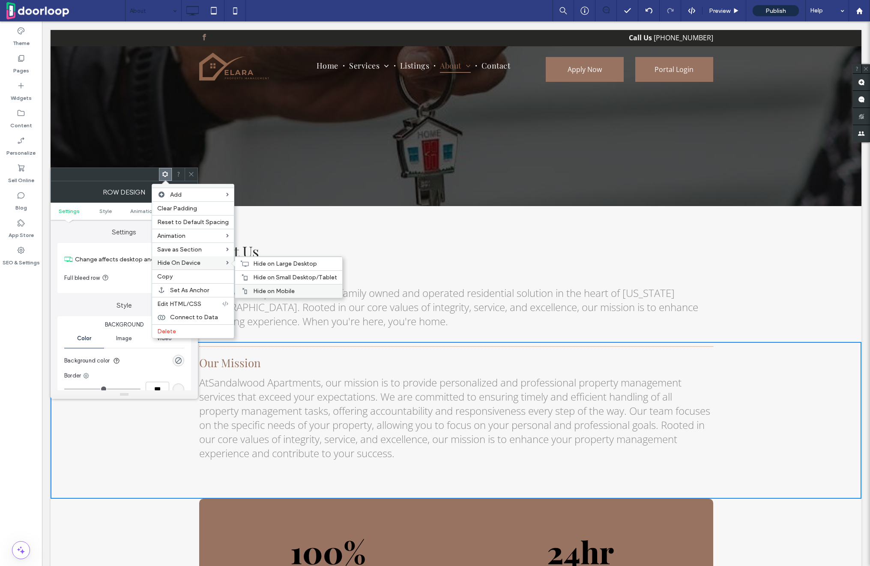
click at [277, 292] on span "Hide on Mobile" at bounding box center [274, 291] width 42 height 7
click at [277, 279] on span "Hide on Small Desktop/Tablet" at bounding box center [295, 277] width 84 height 7
click at [277, 263] on span "Hide on Large Desktop" at bounding box center [285, 263] width 64 height 7
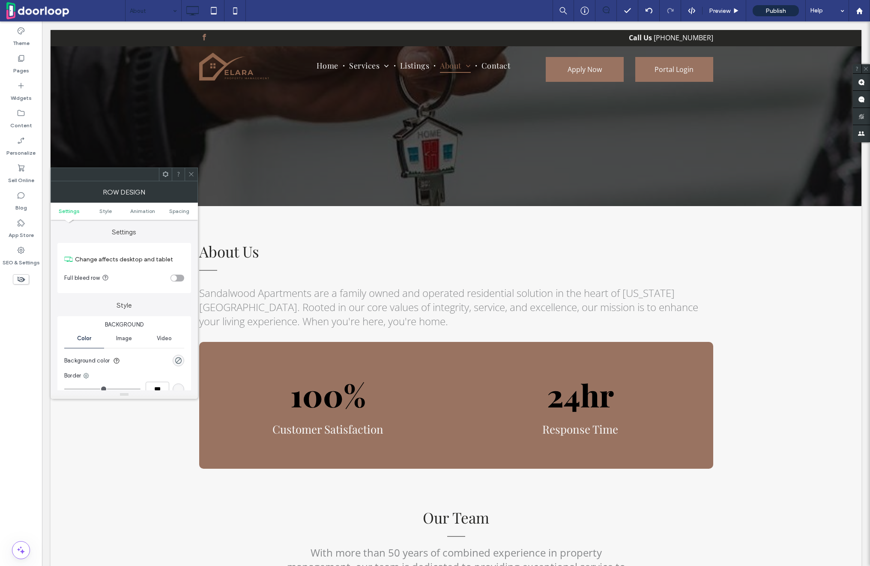
click at [196, 177] on div at bounding box center [191, 174] width 13 height 13
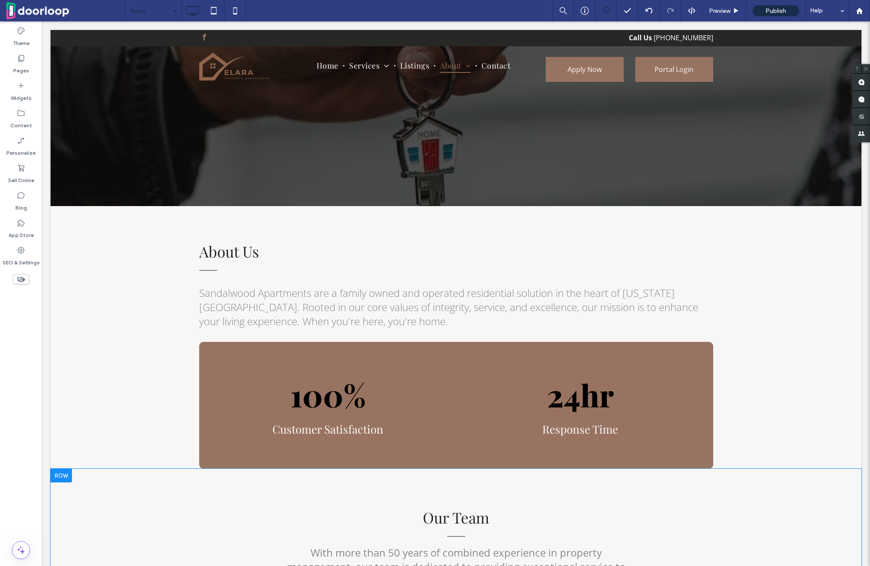
click at [63, 476] on div at bounding box center [61, 476] width 21 height 14
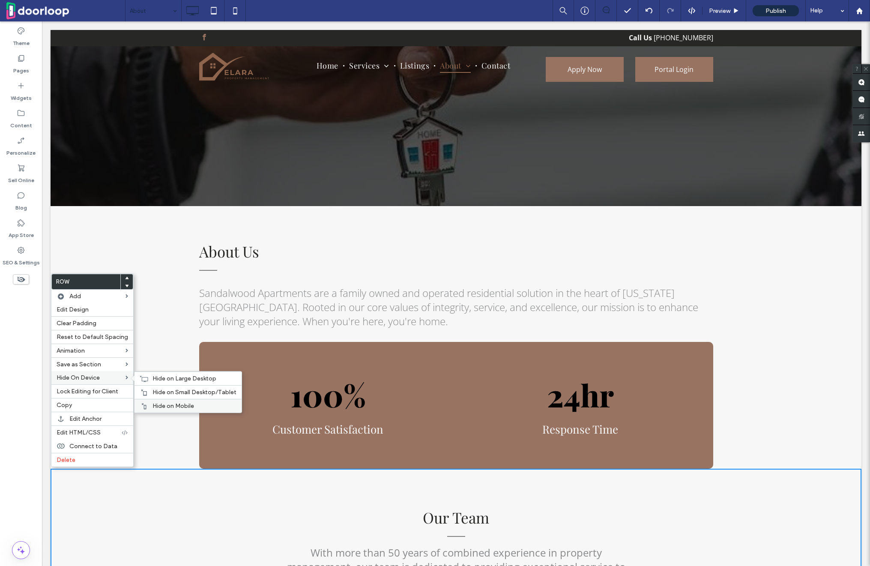
click at [185, 406] on span "Hide on Mobile" at bounding box center [174, 405] width 42 height 7
click at [185, 395] on span "Hide on Small Desktop/Tablet" at bounding box center [195, 392] width 84 height 7
click at [183, 376] on span "Hide on Large Desktop" at bounding box center [185, 378] width 64 height 7
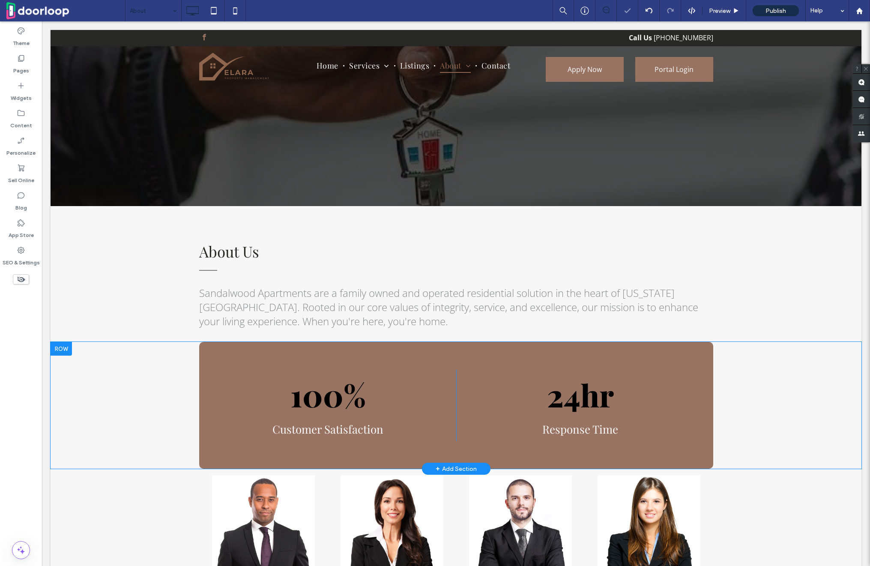
click at [66, 346] on div at bounding box center [61, 349] width 21 height 14
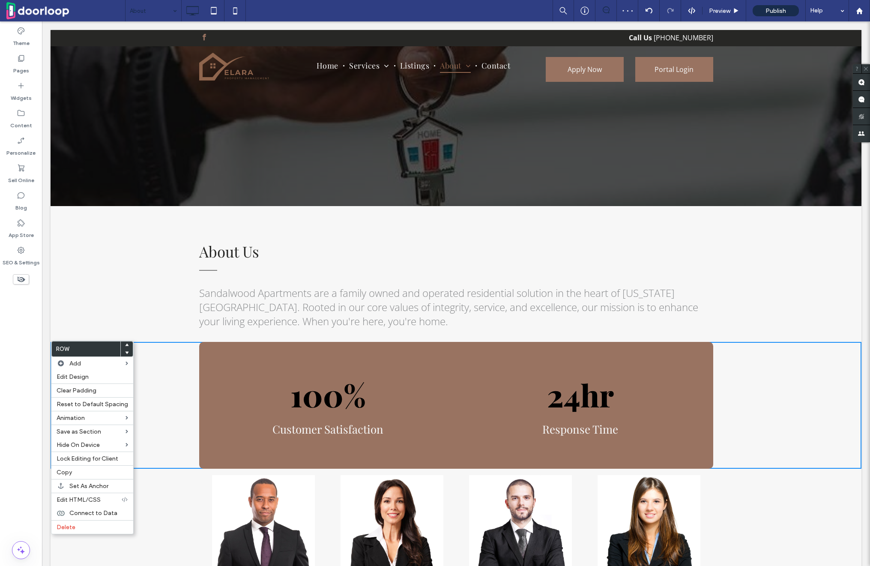
click at [238, 405] on p "100%" at bounding box center [328, 395] width 241 height 42
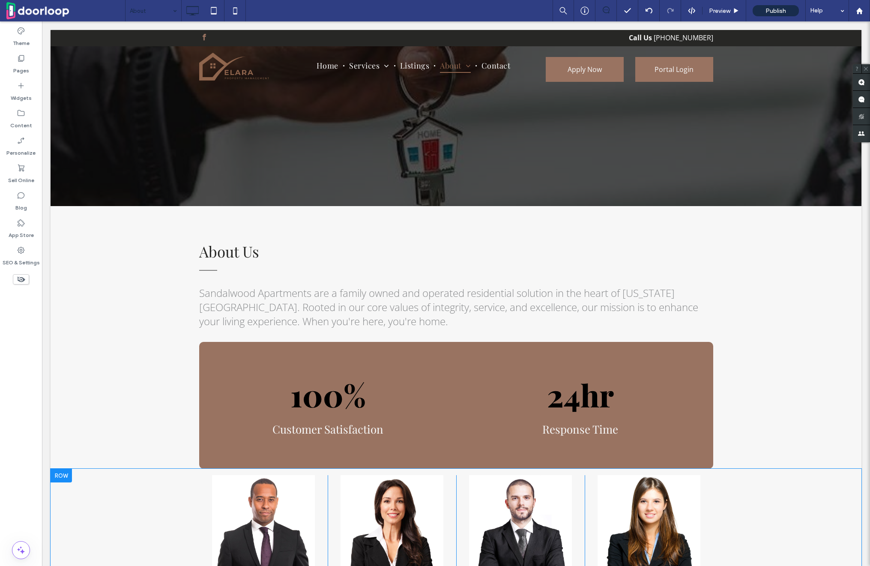
click at [54, 473] on div at bounding box center [61, 476] width 21 height 14
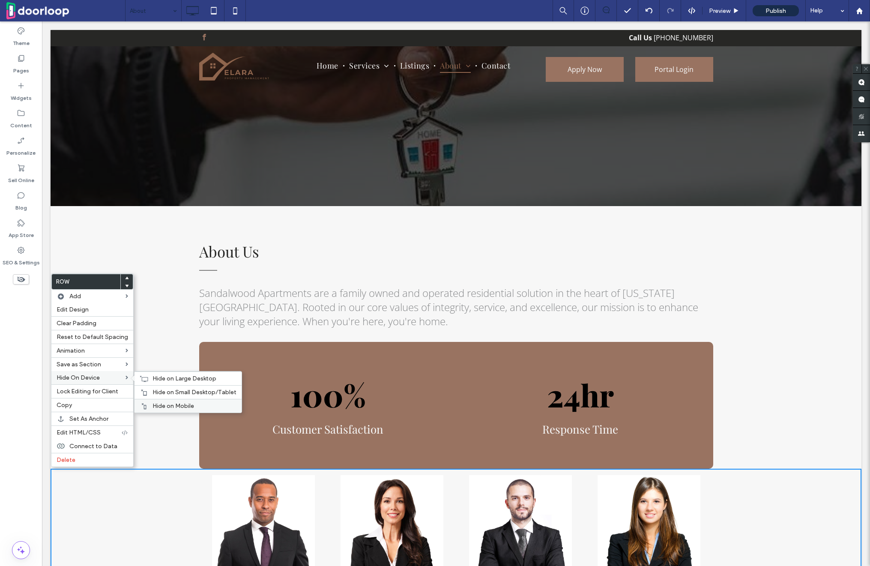
click at [167, 401] on div "Hide on Mobile" at bounding box center [188, 406] width 107 height 14
click at [167, 386] on div "Hide on Small Desktop/Tablet" at bounding box center [188, 392] width 107 height 14
click at [167, 383] on div "Hide on Large Desktop" at bounding box center [188, 378] width 107 height 14
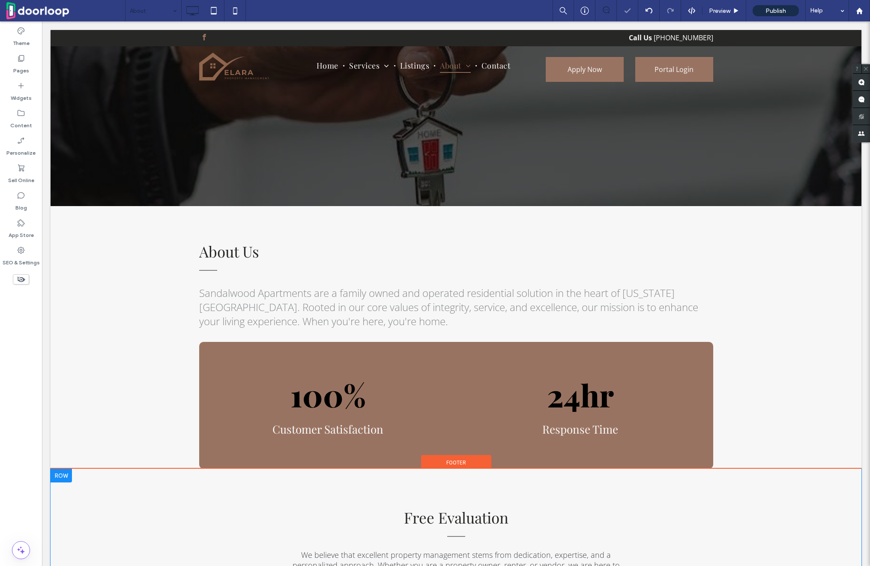
click at [62, 475] on div at bounding box center [61, 476] width 21 height 14
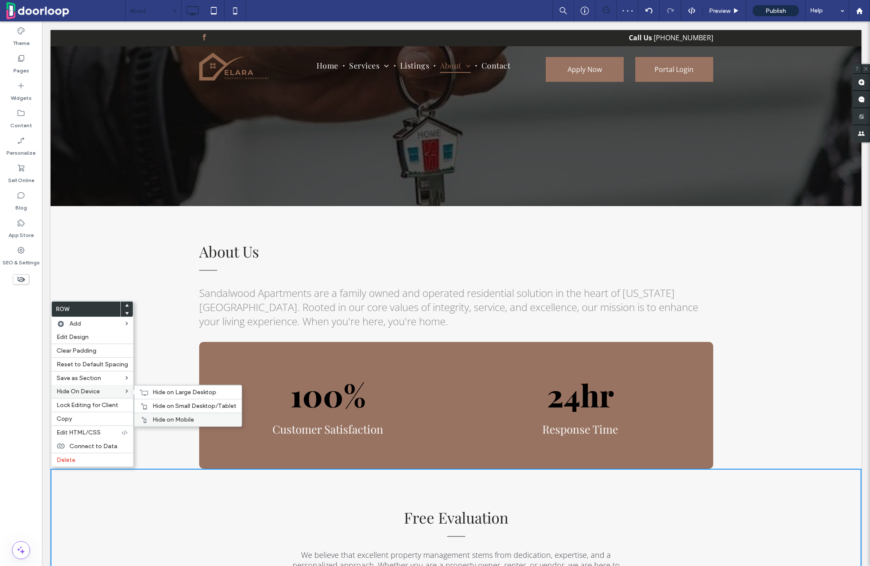
click at [177, 416] on div "Hide on Mobile" at bounding box center [188, 420] width 107 height 14
click at [177, 408] on span "Hide on Small Desktop/Tablet" at bounding box center [195, 405] width 84 height 7
click at [177, 395] on span "Hide on Large Desktop" at bounding box center [185, 392] width 64 height 7
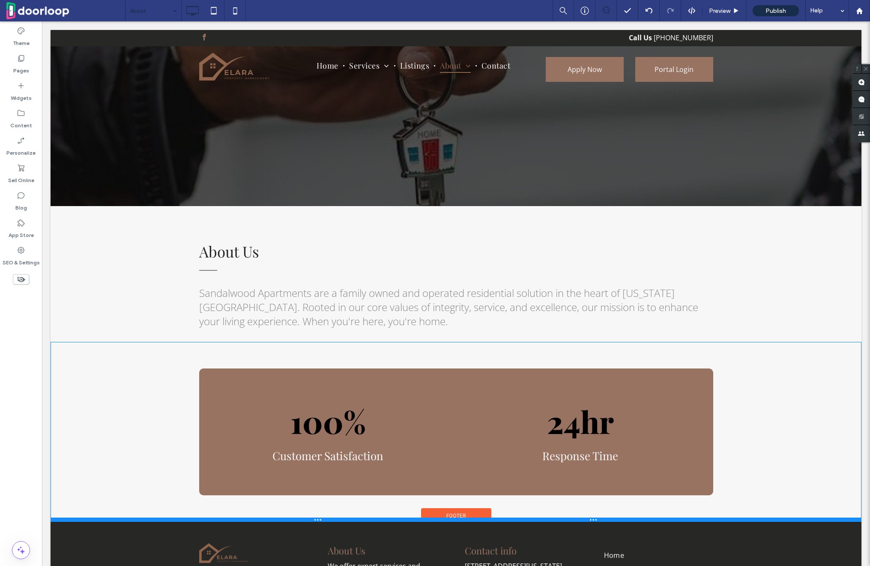
drag, startPoint x: 219, startPoint y: 467, endPoint x: 226, endPoint y: 520, distance: 53.6
click at [226, 520] on div "Click To Paste Call Us +1-555-555-555 Click To Paste Portal Login Click To Past…" at bounding box center [456, 367] width 811 height 675
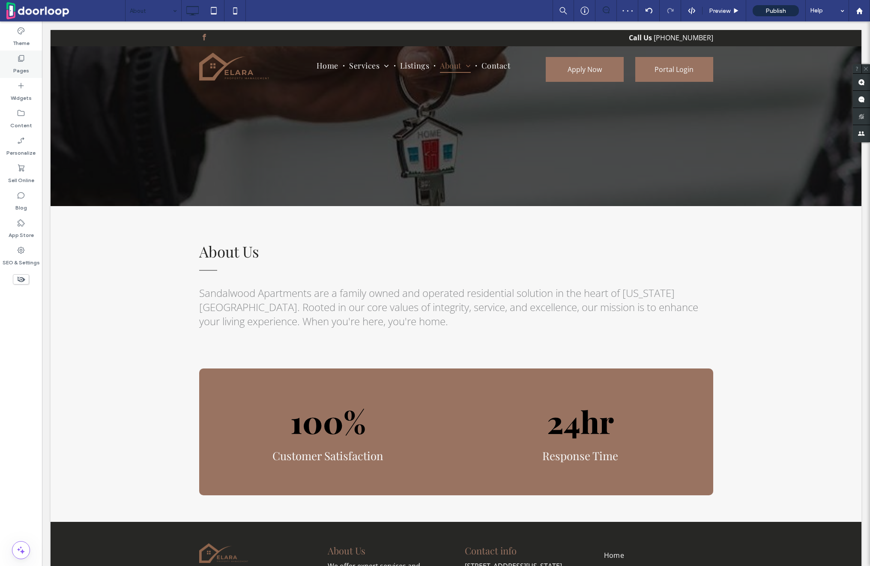
click at [18, 52] on div "Pages" at bounding box center [21, 64] width 42 height 27
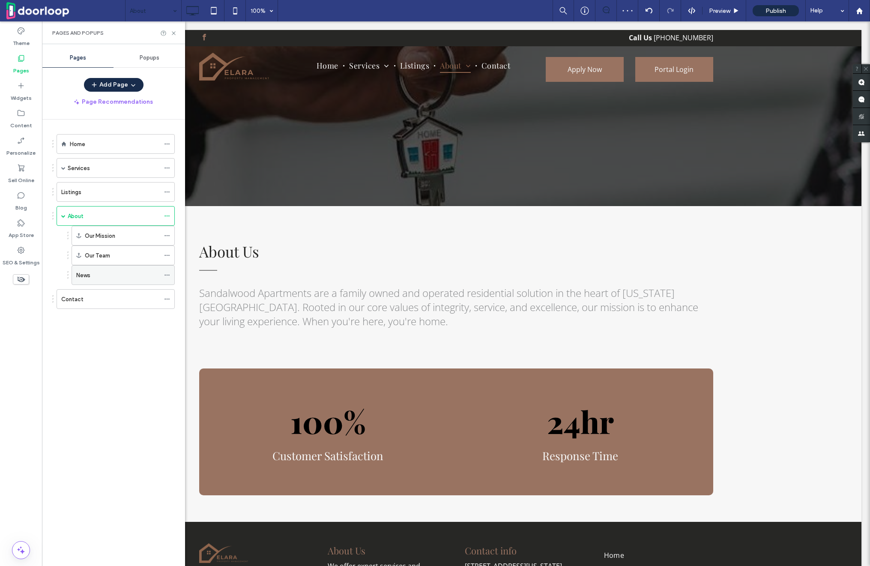
click at [169, 272] on icon at bounding box center [167, 275] width 6 height 6
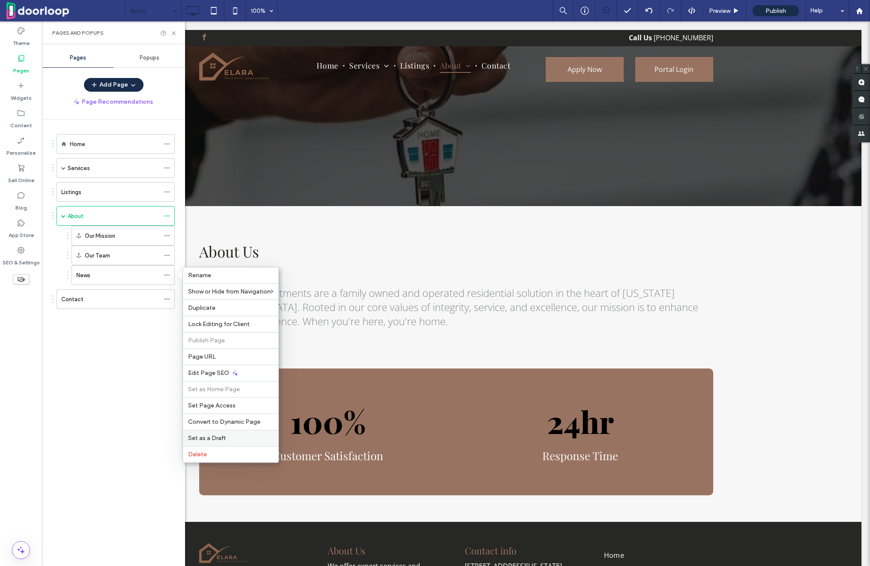
drag, startPoint x: 252, startPoint y: 435, endPoint x: 210, endPoint y: 395, distance: 57.6
click at [252, 435] on label "Set as a Draft" at bounding box center [230, 437] width 85 height 7
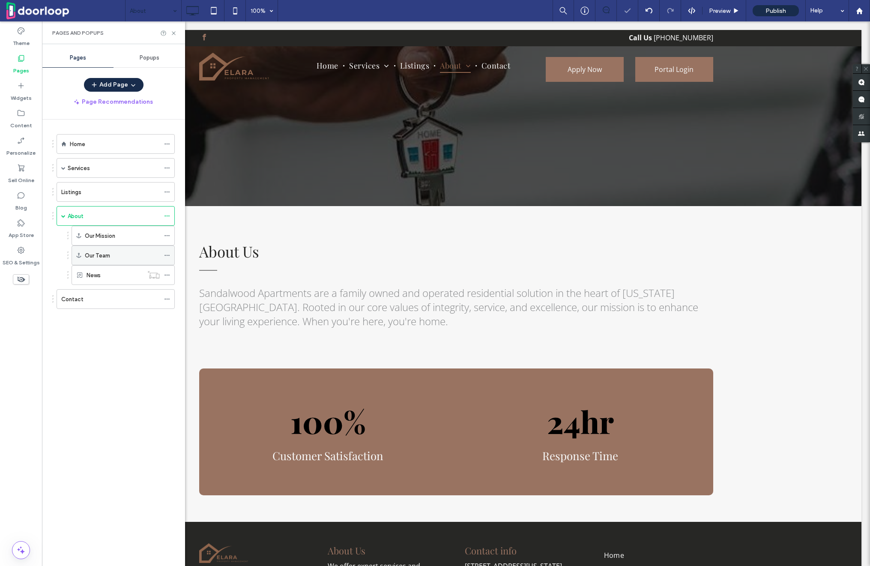
click at [171, 251] on div at bounding box center [169, 255] width 10 height 13
click at [169, 255] on use at bounding box center [167, 255] width 5 height 1
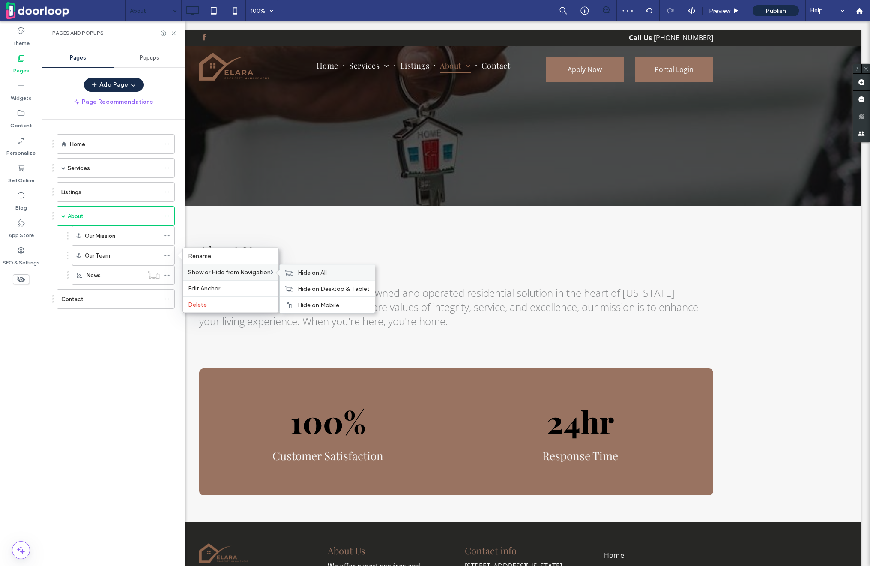
click at [324, 278] on div "Hide on All" at bounding box center [327, 273] width 95 height 16
click at [91, 366] on div "Home Services Rent Collection Tenant Screening Maintenance Services Financial R…" at bounding box center [118, 341] width 133 height 442
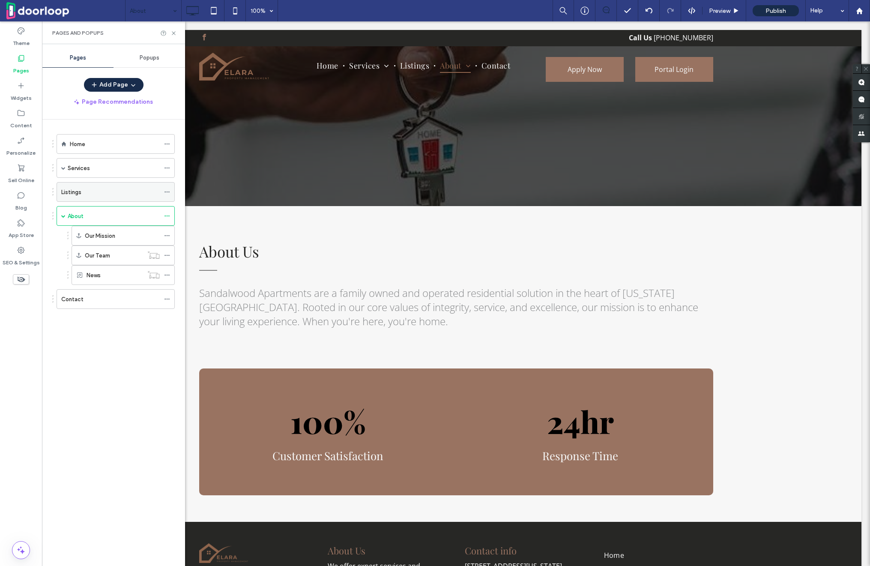
click at [74, 188] on label "Listings" at bounding box center [71, 192] width 20 height 15
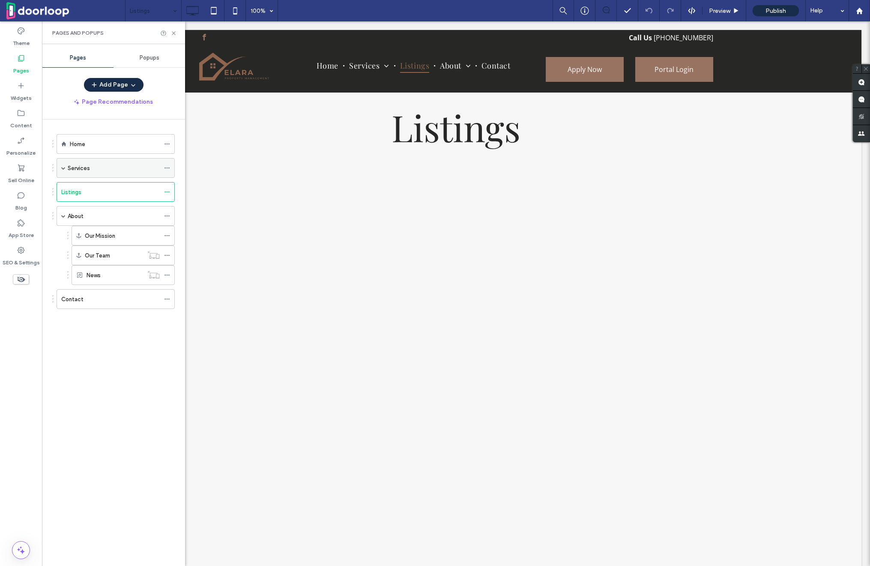
click at [166, 165] on icon at bounding box center [167, 168] width 6 height 6
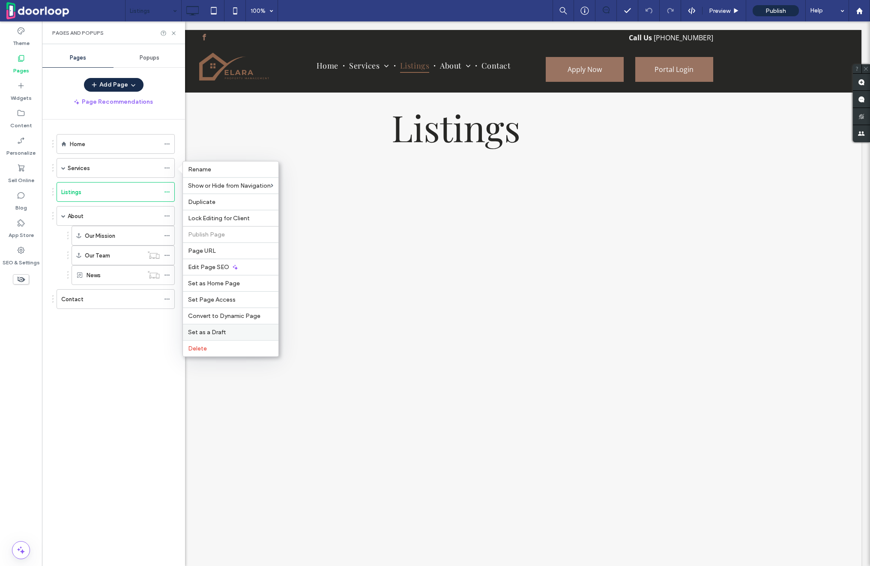
click at [225, 333] on label "Set as a Draft" at bounding box center [230, 332] width 85 height 7
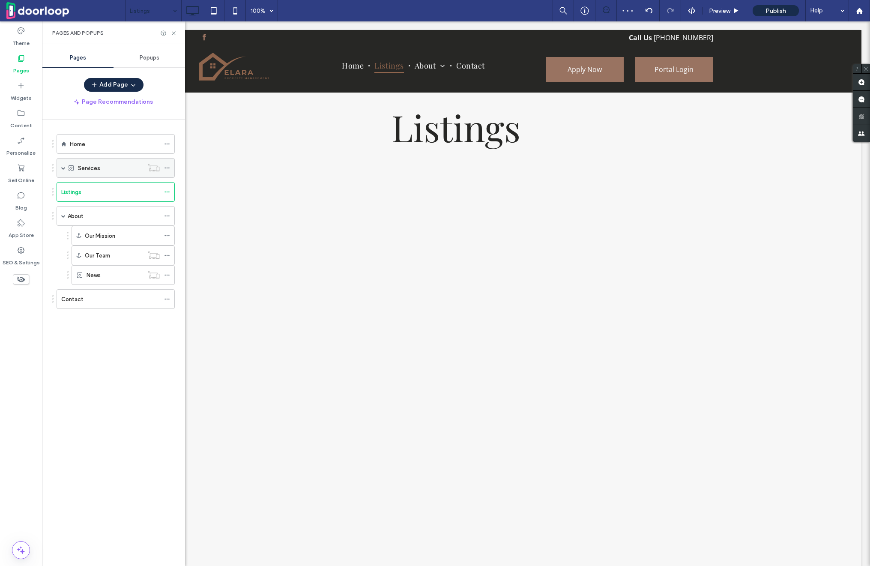
click at [61, 164] on span at bounding box center [63, 168] width 4 height 19
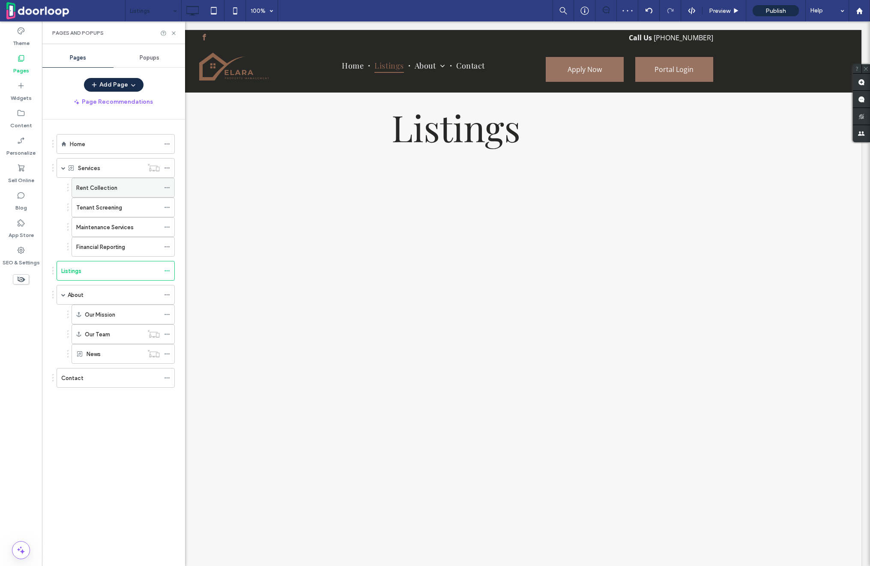
click at [165, 186] on icon at bounding box center [167, 188] width 6 height 6
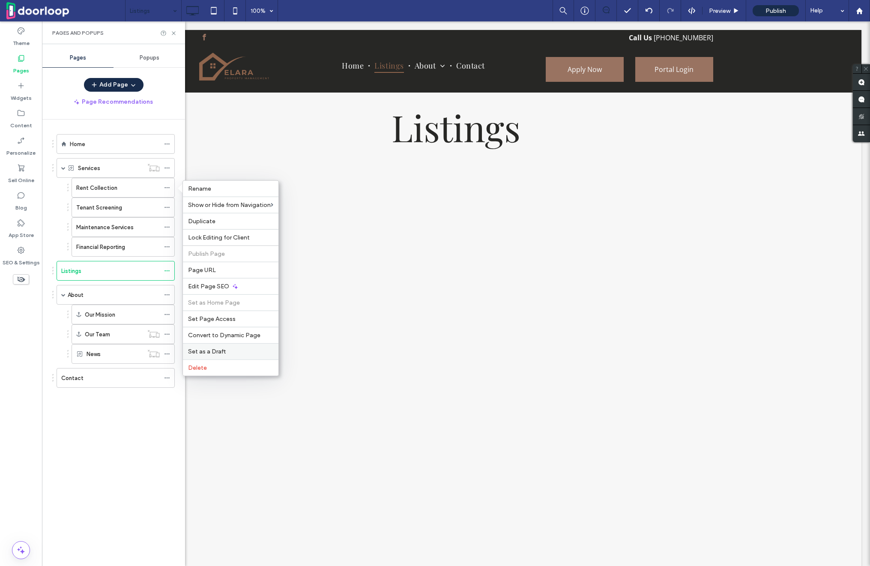
click at [216, 355] on div "Set as a Draft" at bounding box center [231, 351] width 96 height 16
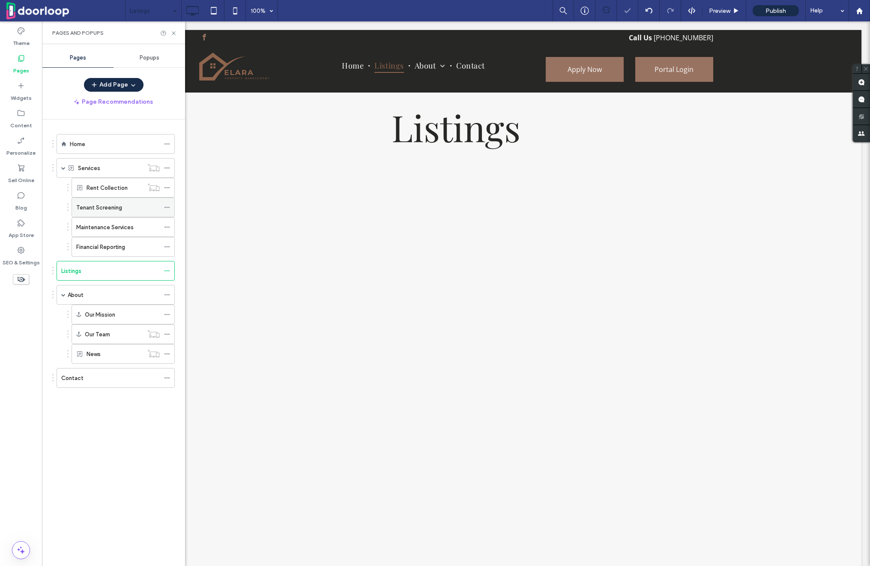
click at [164, 202] on div "Tenant Screening" at bounding box center [123, 208] width 103 height 20
click at [167, 209] on span at bounding box center [167, 207] width 6 height 13
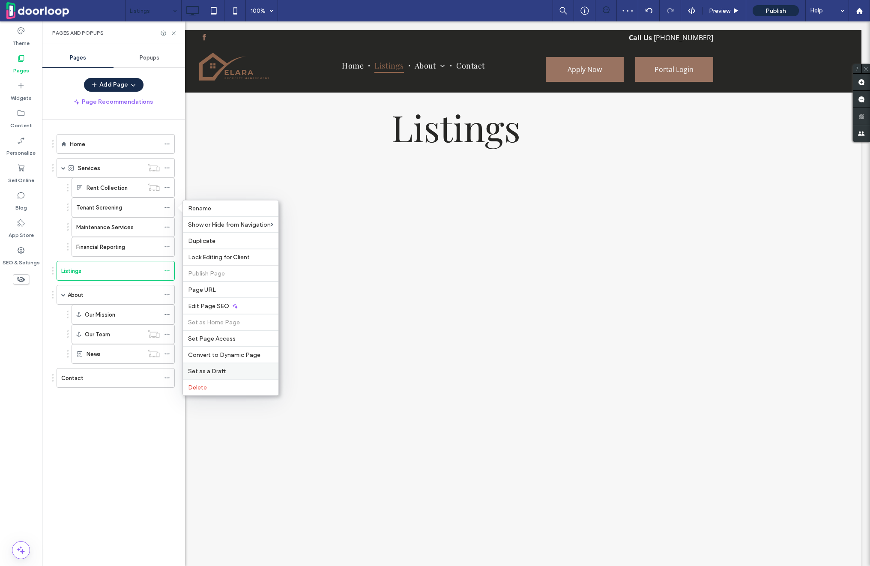
click at [222, 365] on div "Set as a Draft" at bounding box center [231, 371] width 96 height 16
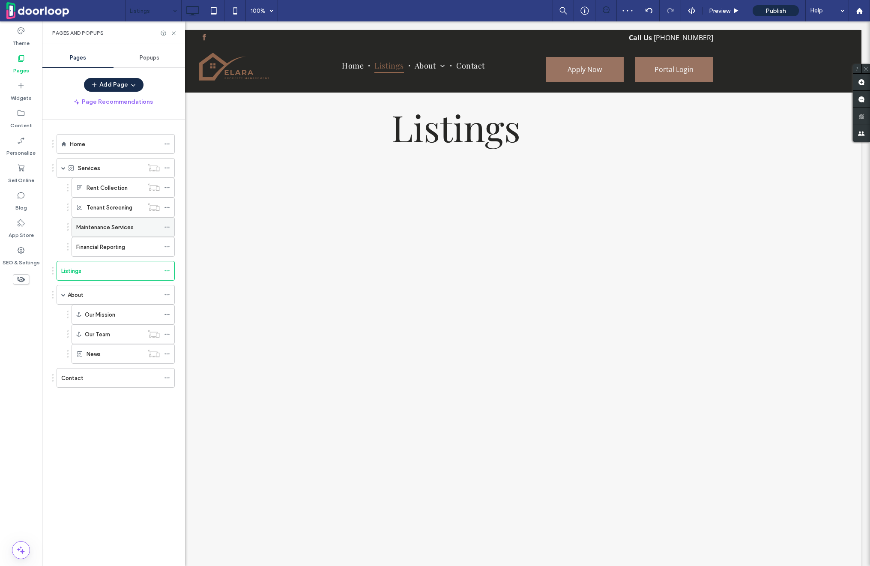
click at [166, 224] on icon at bounding box center [167, 227] width 6 height 6
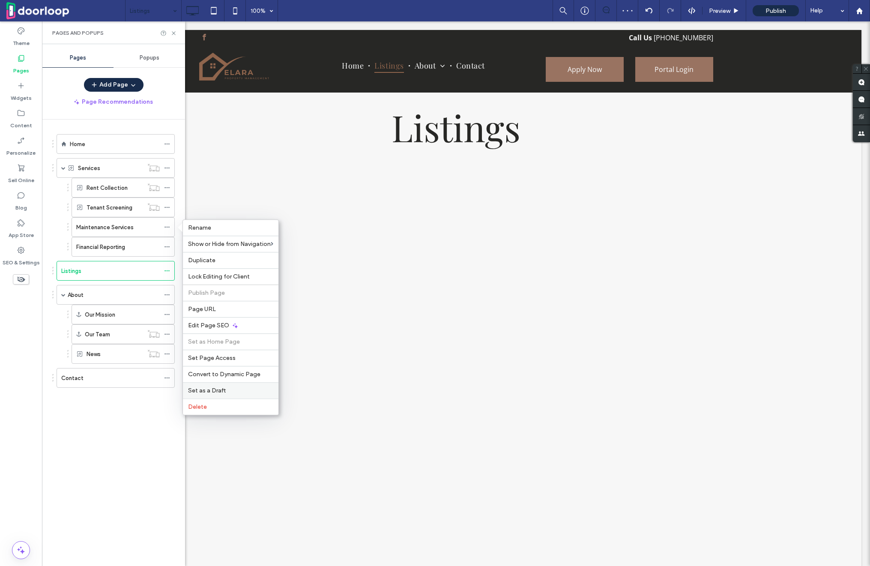
click at [214, 388] on span "Set as a Draft" at bounding box center [207, 390] width 38 height 7
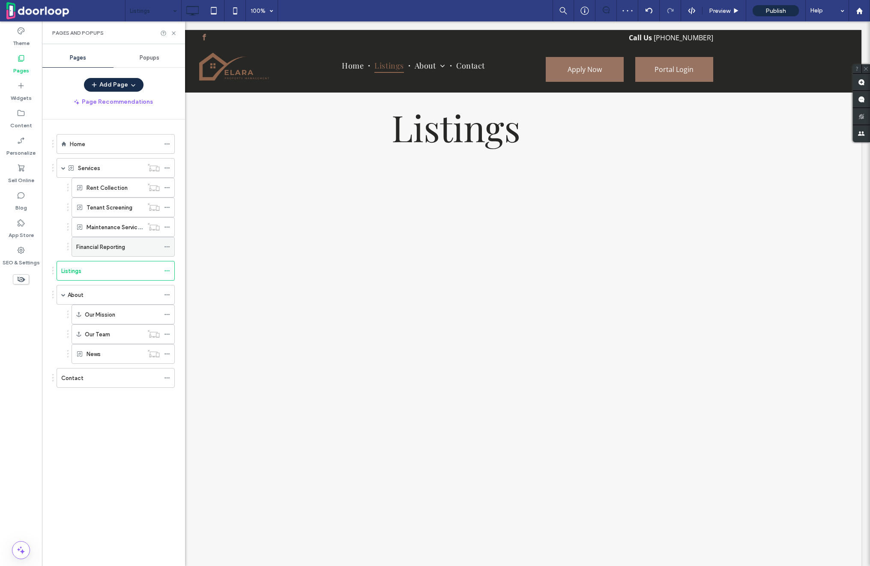
click at [168, 241] on span at bounding box center [167, 246] width 6 height 13
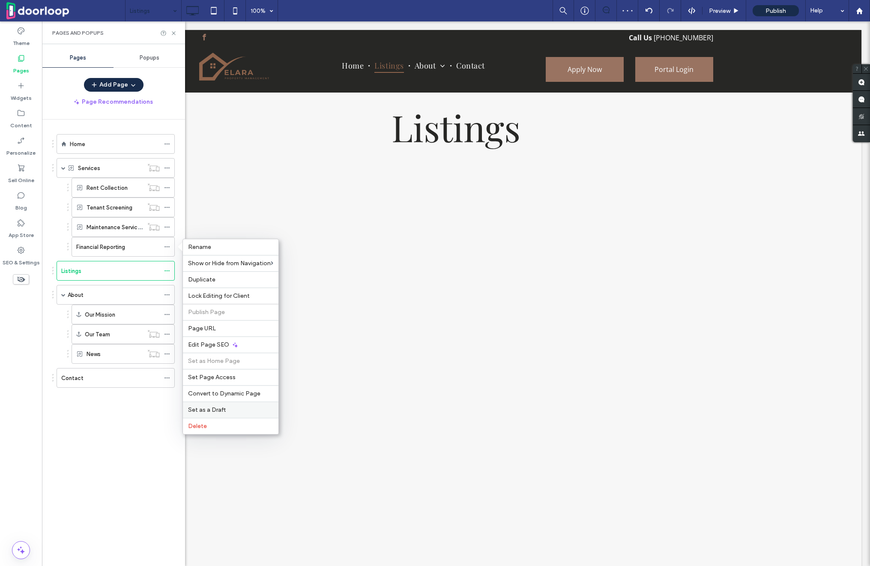
click at [237, 410] on label "Set as a Draft" at bounding box center [230, 409] width 85 height 7
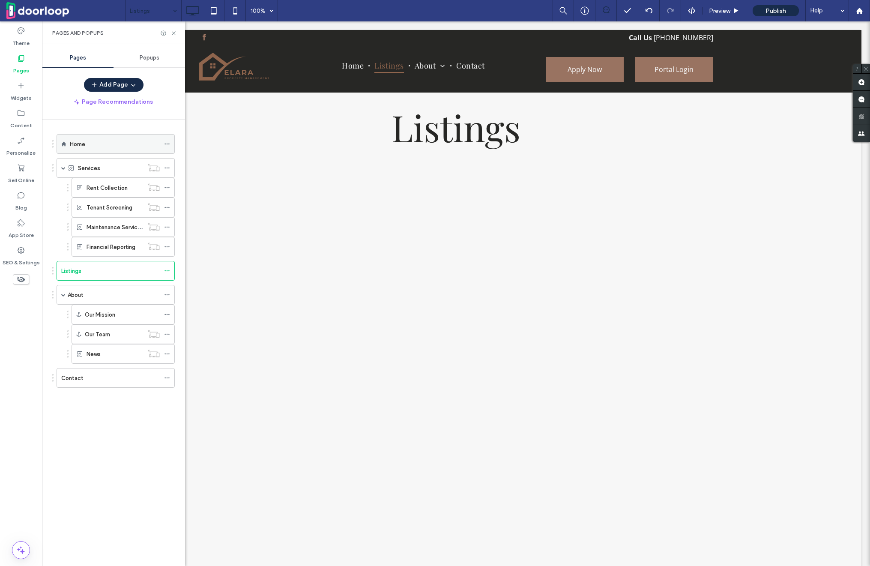
click at [91, 150] on div "Home" at bounding box center [115, 144] width 90 height 19
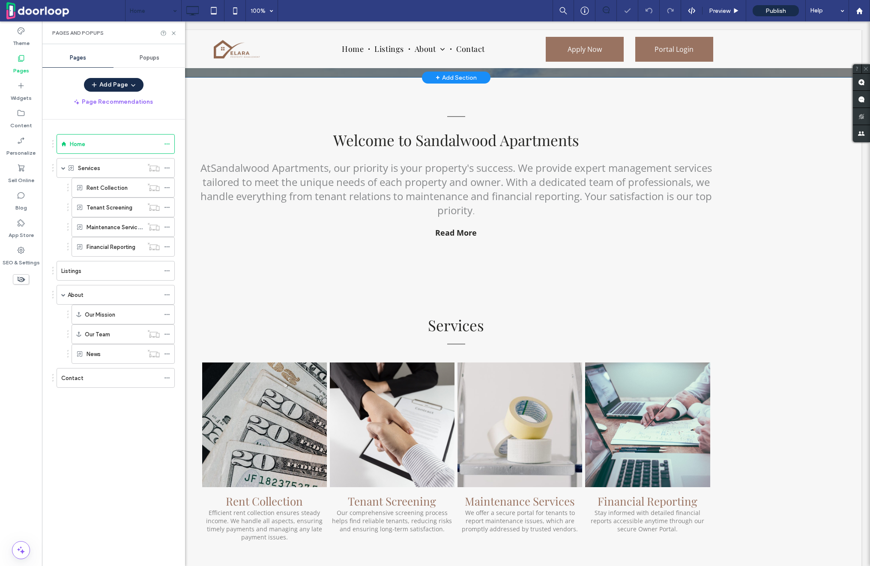
scroll to position [368, 0]
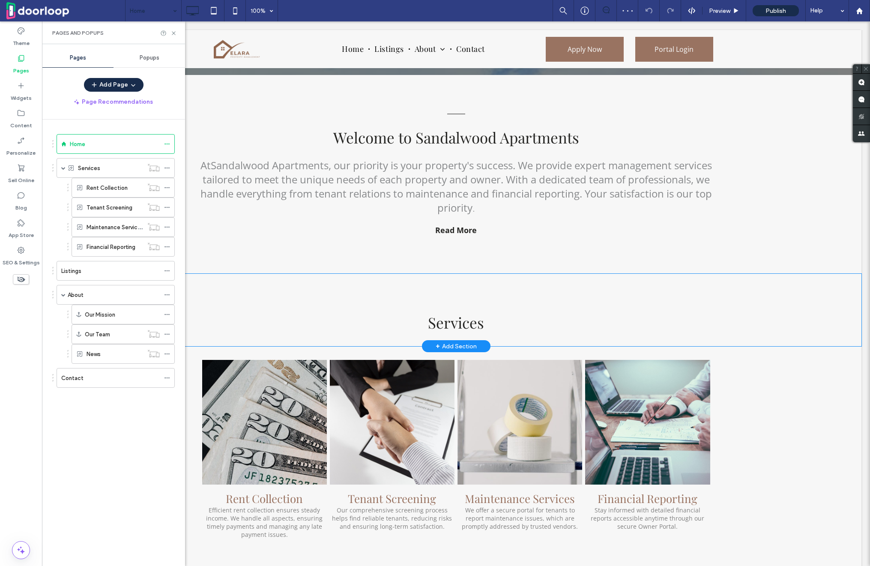
click at [236, 309] on div "Services ﻿ Click To Paste" at bounding box center [456, 327] width 514 height 38
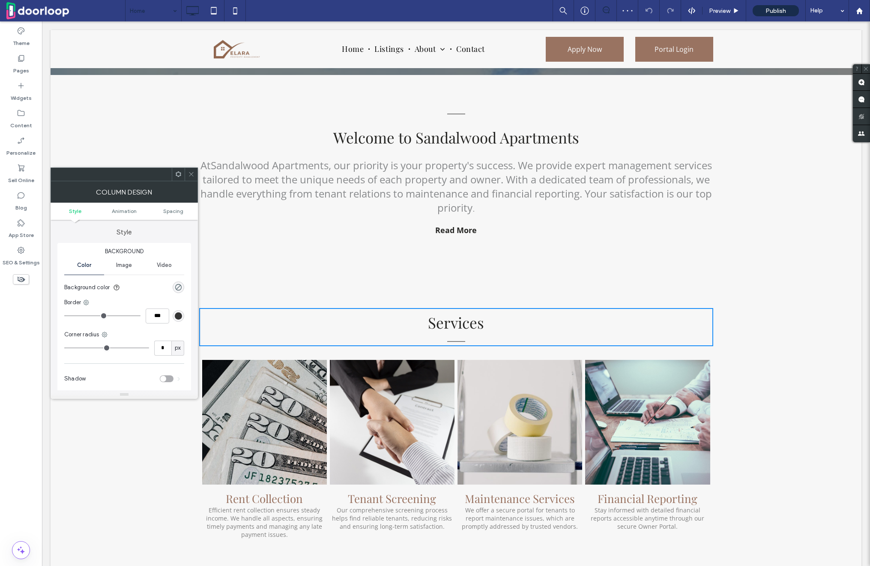
click at [191, 172] on icon at bounding box center [191, 174] width 6 height 6
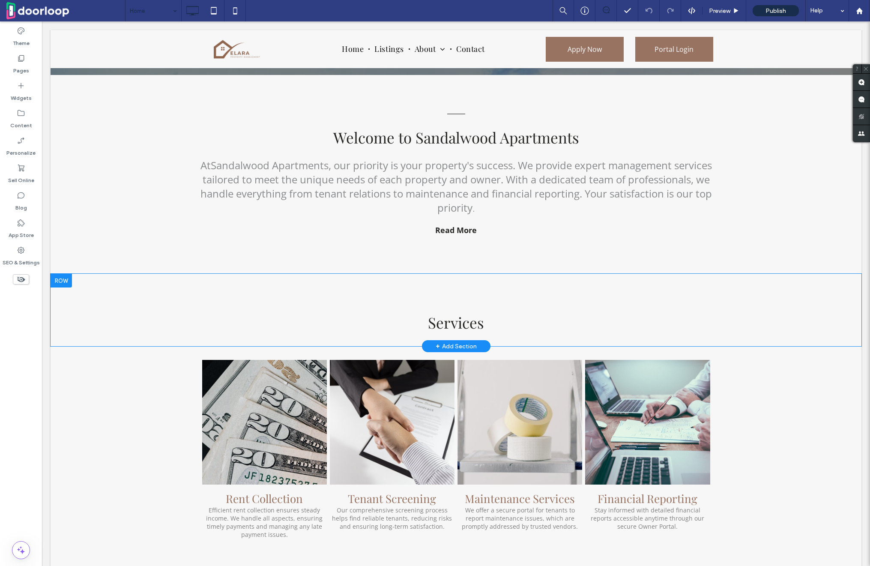
click at [68, 274] on div at bounding box center [61, 281] width 21 height 14
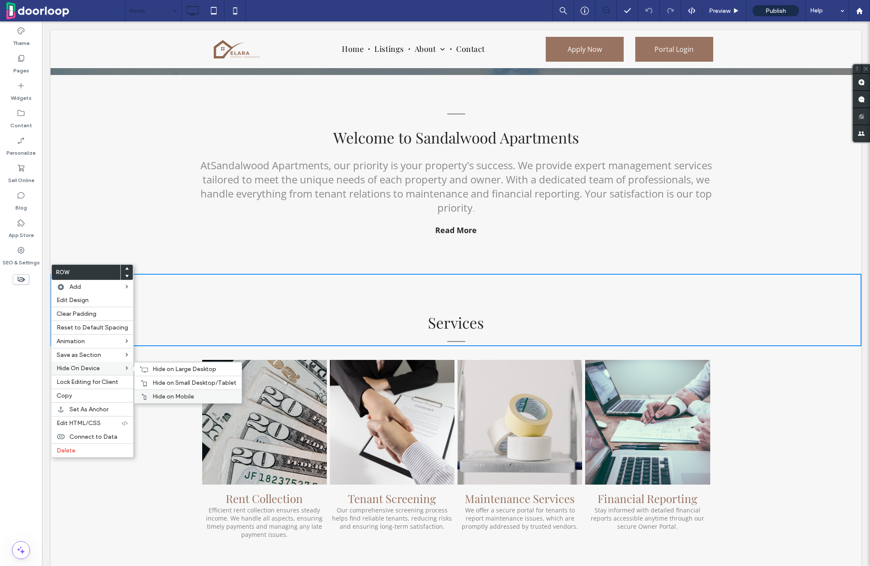
click at [163, 393] on span "Hide on Mobile" at bounding box center [174, 396] width 42 height 7
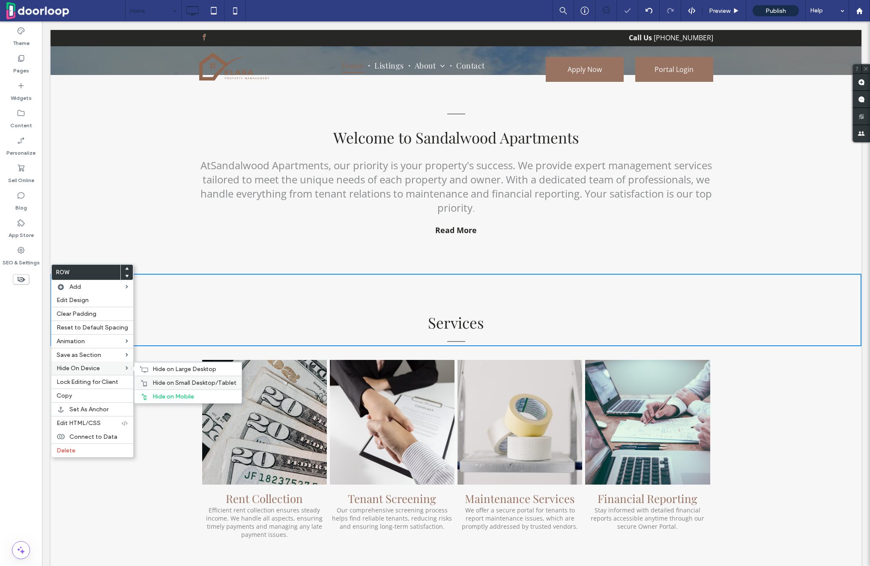
click at [163, 384] on span "Hide on Small Desktop/Tablet" at bounding box center [195, 382] width 84 height 7
click at [163, 371] on span "Hide on Large Desktop" at bounding box center [185, 368] width 64 height 7
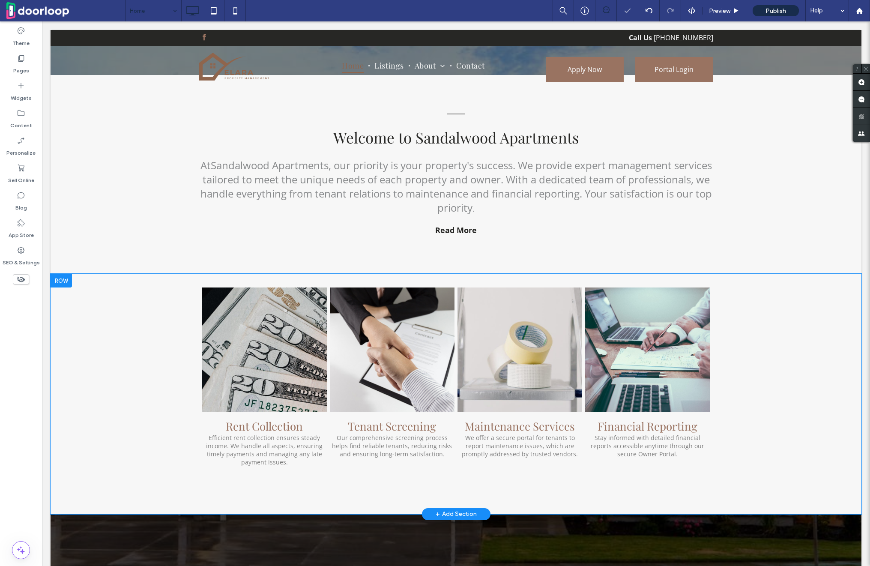
click at [65, 274] on div at bounding box center [61, 281] width 21 height 14
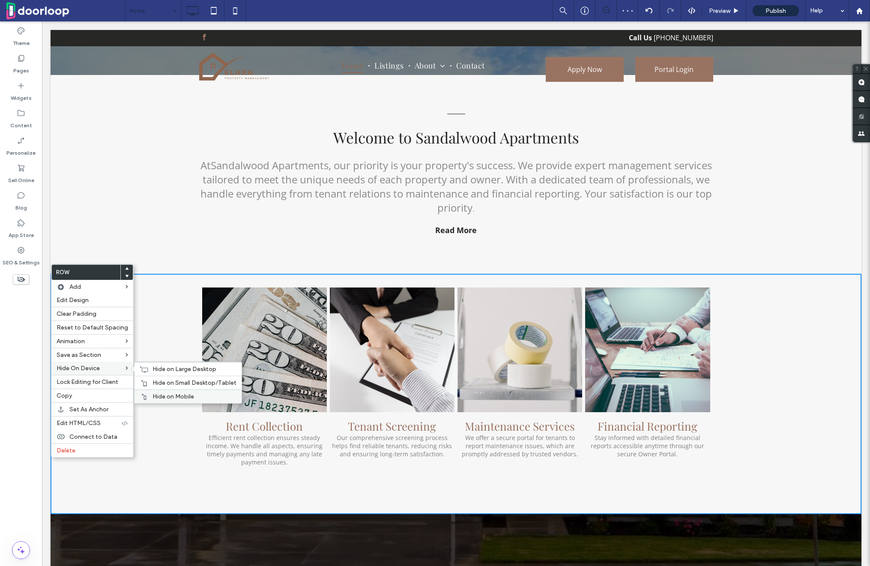
click at [190, 394] on span "Hide on Mobile" at bounding box center [174, 396] width 42 height 7
click at [190, 386] on span "Hide on Small Desktop/Tablet" at bounding box center [195, 382] width 84 height 7
click at [188, 368] on span "Hide on Large Desktop" at bounding box center [185, 368] width 64 height 7
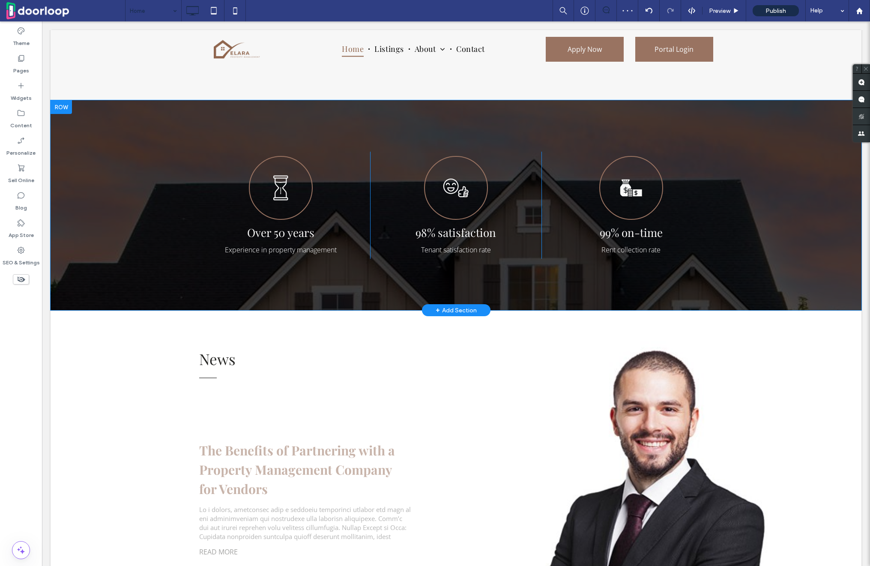
scroll to position [544, 0]
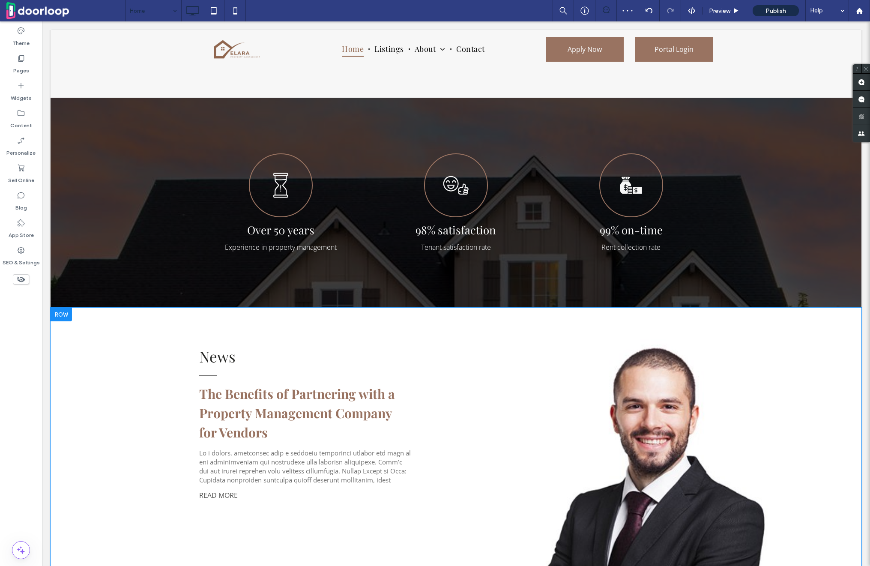
click at [61, 308] on div at bounding box center [61, 315] width 21 height 14
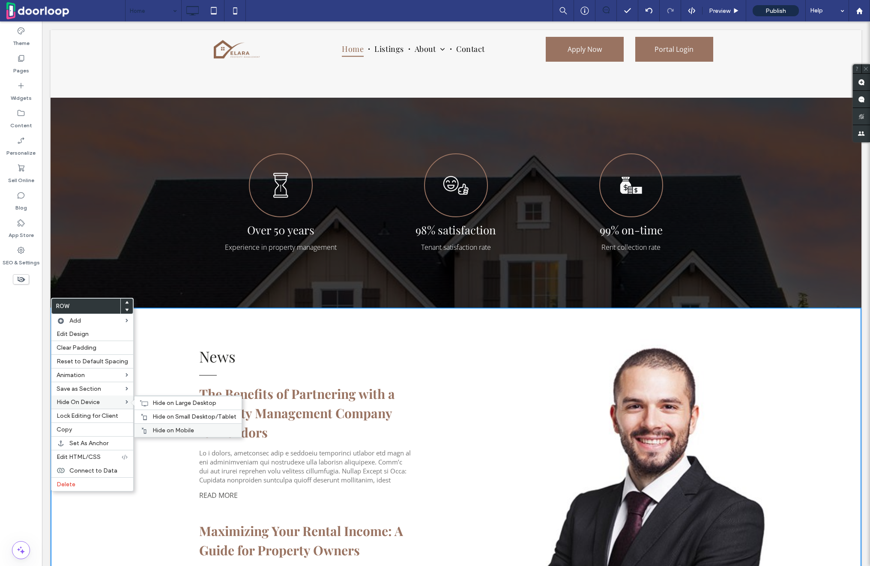
click at [180, 427] on span "Hide on Mobile" at bounding box center [174, 430] width 42 height 7
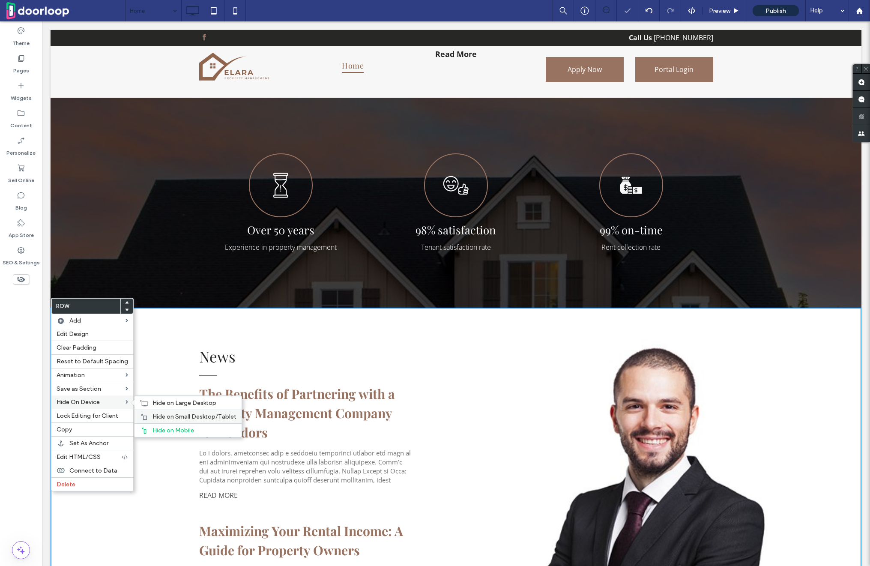
click at [180, 419] on span "Hide on Small Desktop/Tablet" at bounding box center [195, 416] width 84 height 7
click at [180, 403] on span "Hide on Large Desktop" at bounding box center [185, 402] width 64 height 7
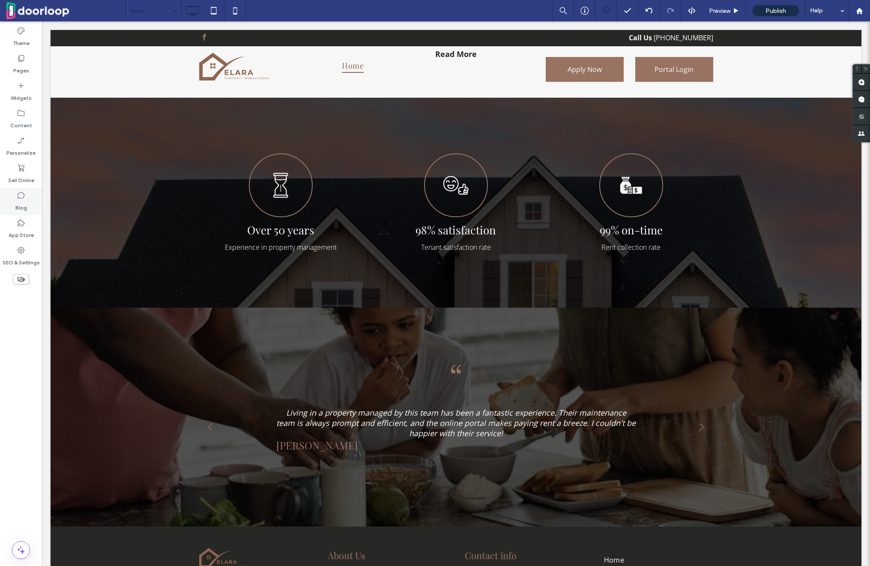
click at [22, 213] on div "Blog" at bounding box center [21, 201] width 42 height 27
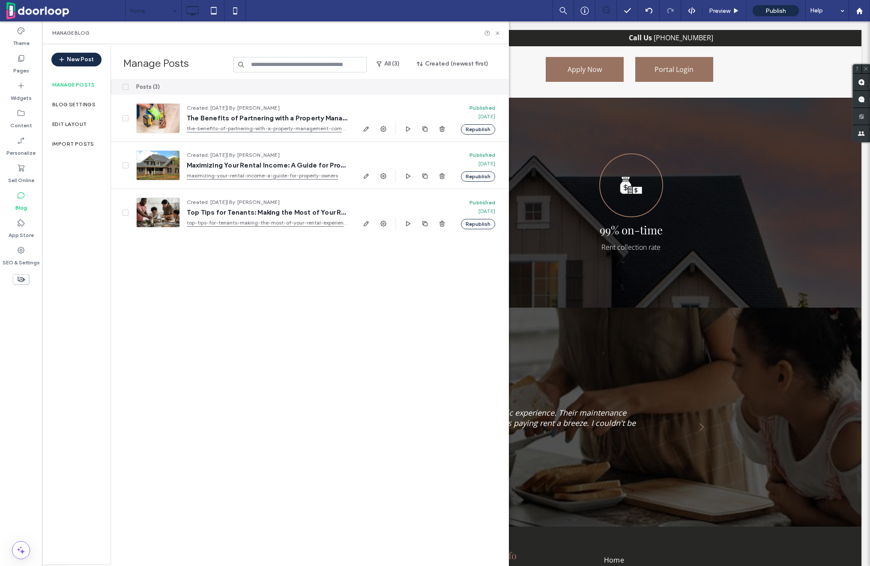
click at [123, 86] on span at bounding box center [126, 87] width 6 height 6
click at [417, 90] on button "Unpublish" at bounding box center [408, 87] width 38 height 10
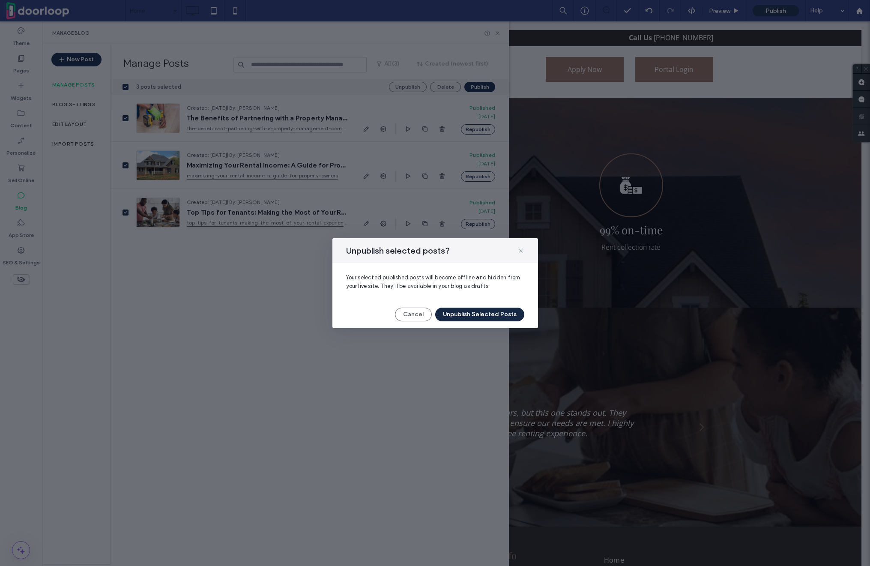
click at [478, 314] on button "Unpublish Selected Posts" at bounding box center [479, 315] width 89 height 14
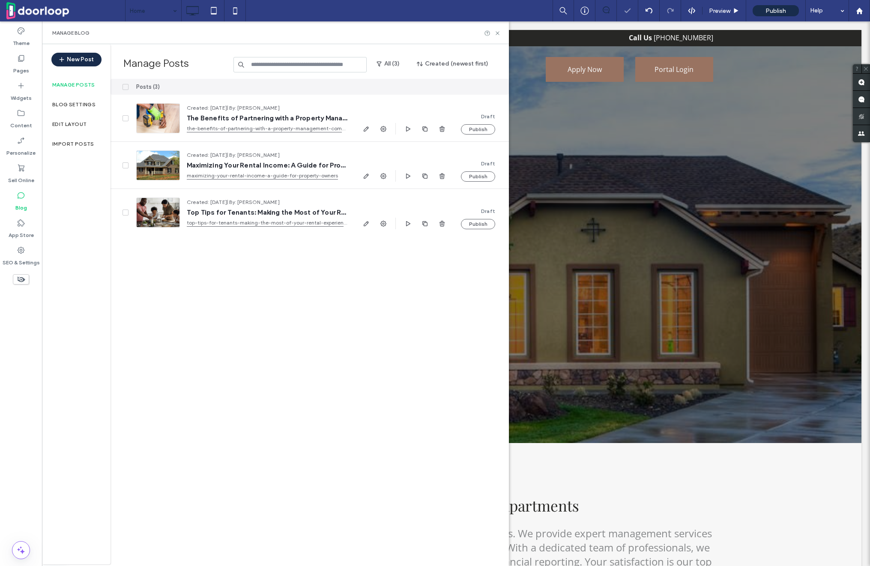
scroll to position [0, 0]
click at [498, 31] on icon at bounding box center [497, 33] width 6 height 6
